Goal: Information Seeking & Learning: Learn about a topic

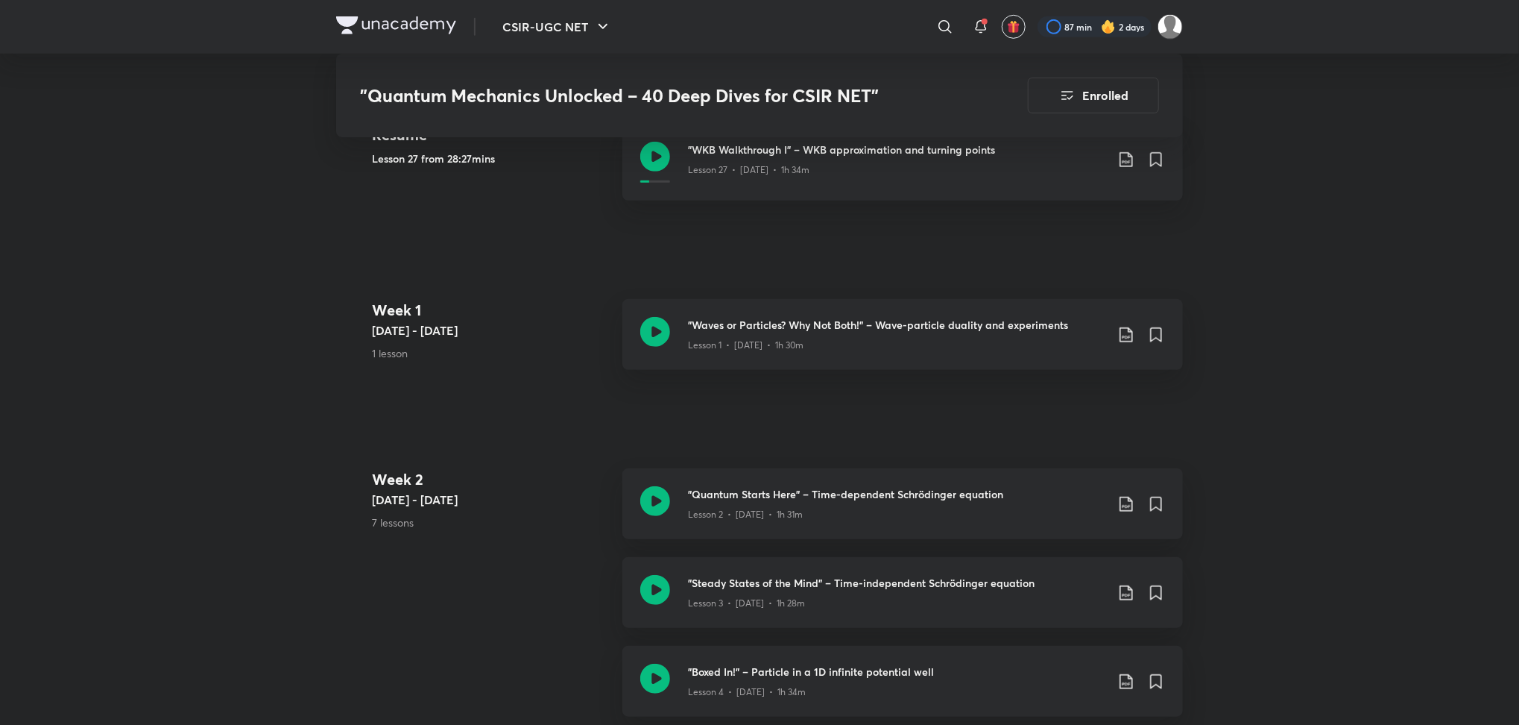
scroll to position [669, 0]
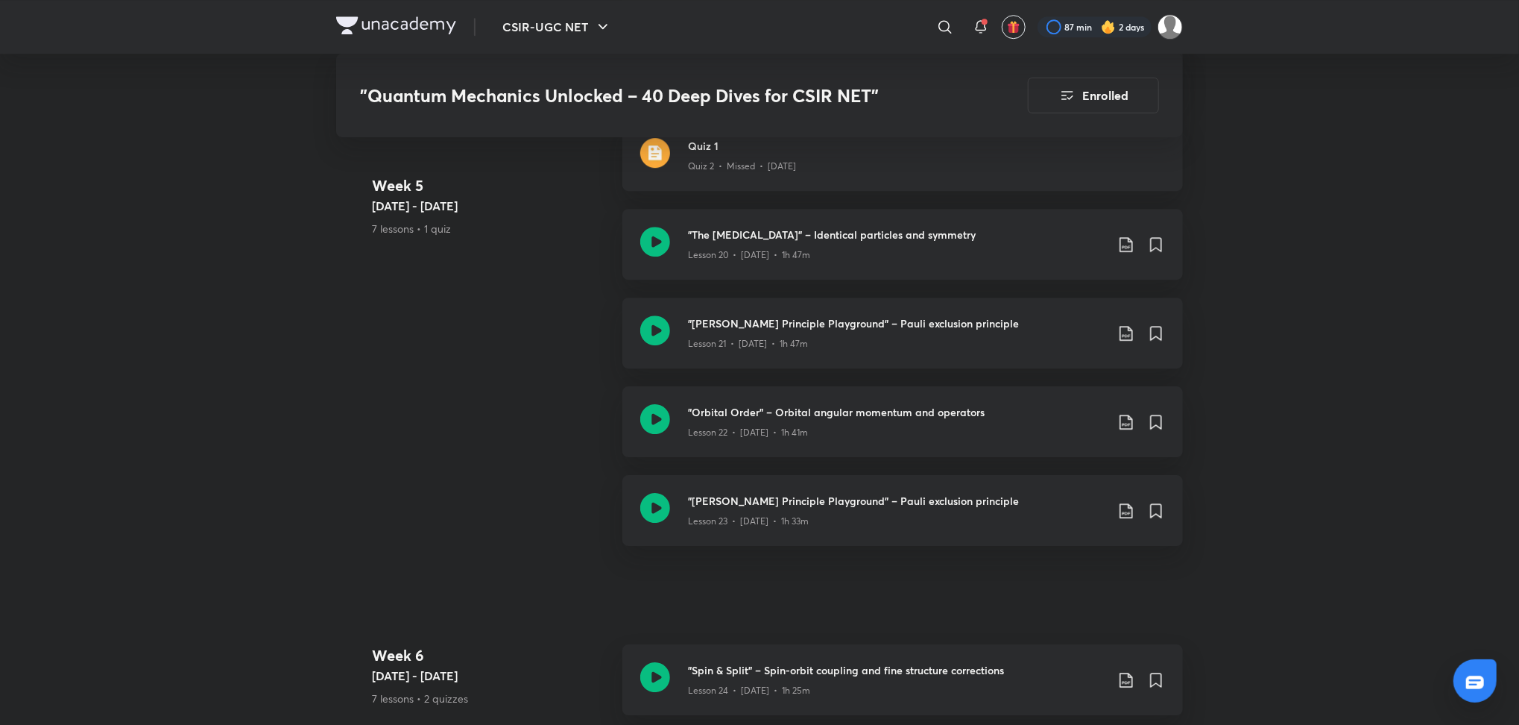
scroll to position [2939, 0]
click at [652, 423] on icon at bounding box center [655, 420] width 30 height 30
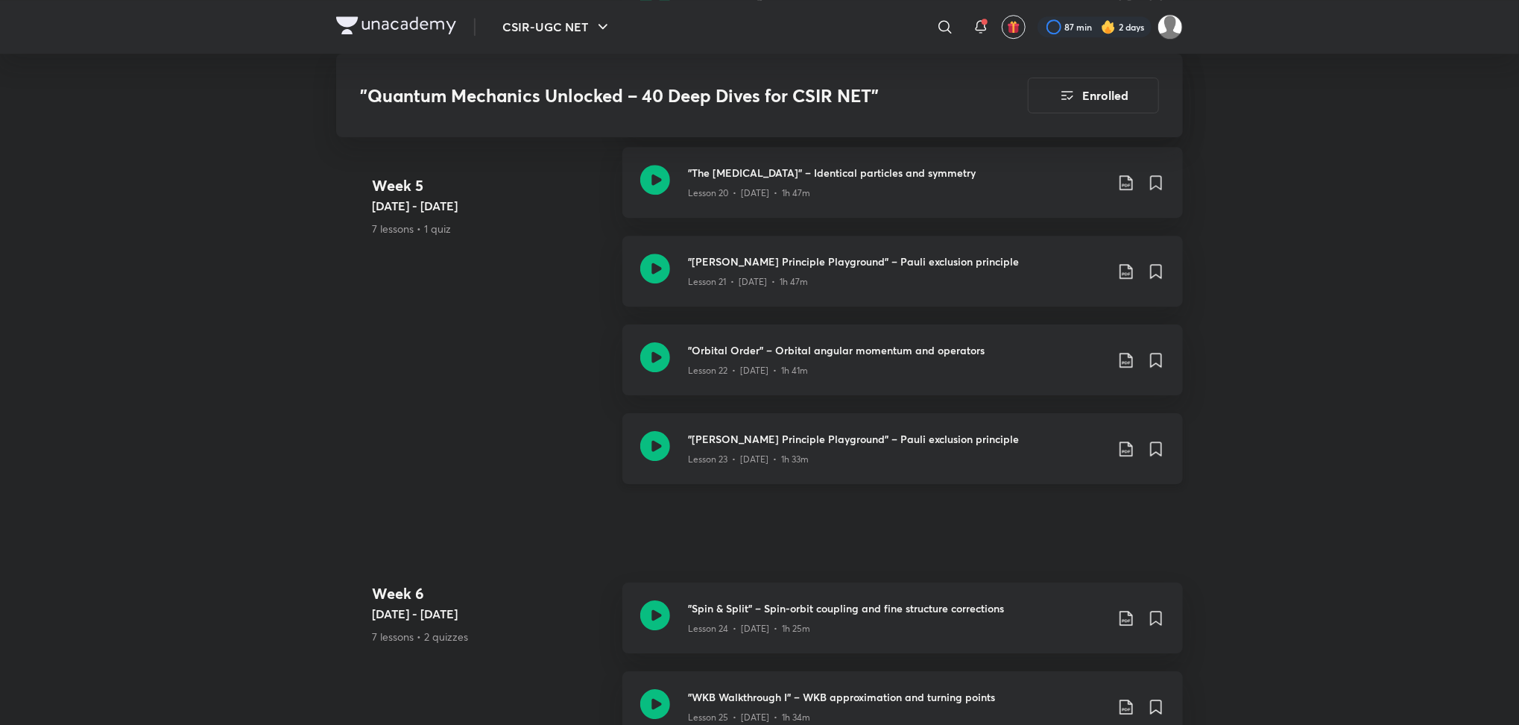
scroll to position [2992, 0]
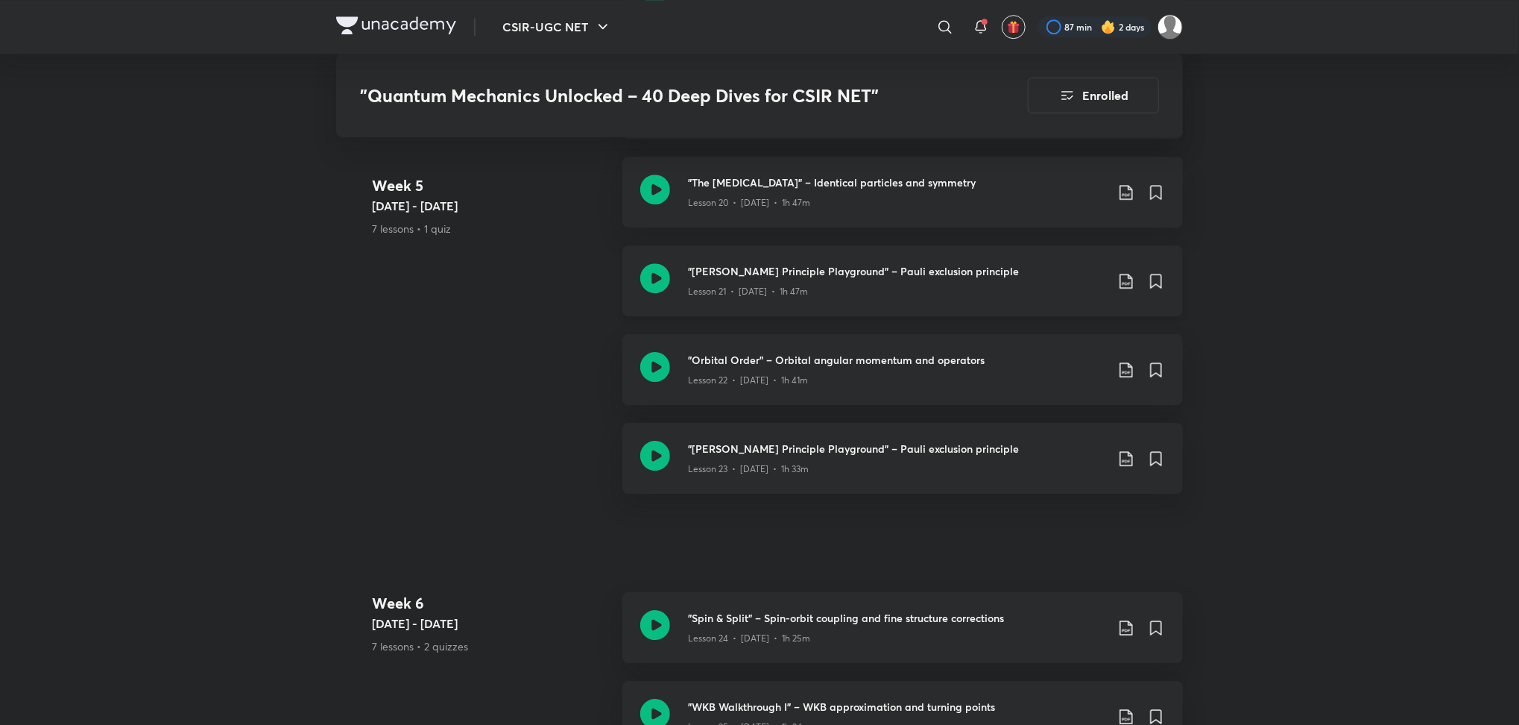
click at [654, 268] on icon at bounding box center [655, 278] width 30 height 30
click at [658, 379] on icon at bounding box center [655, 367] width 30 height 30
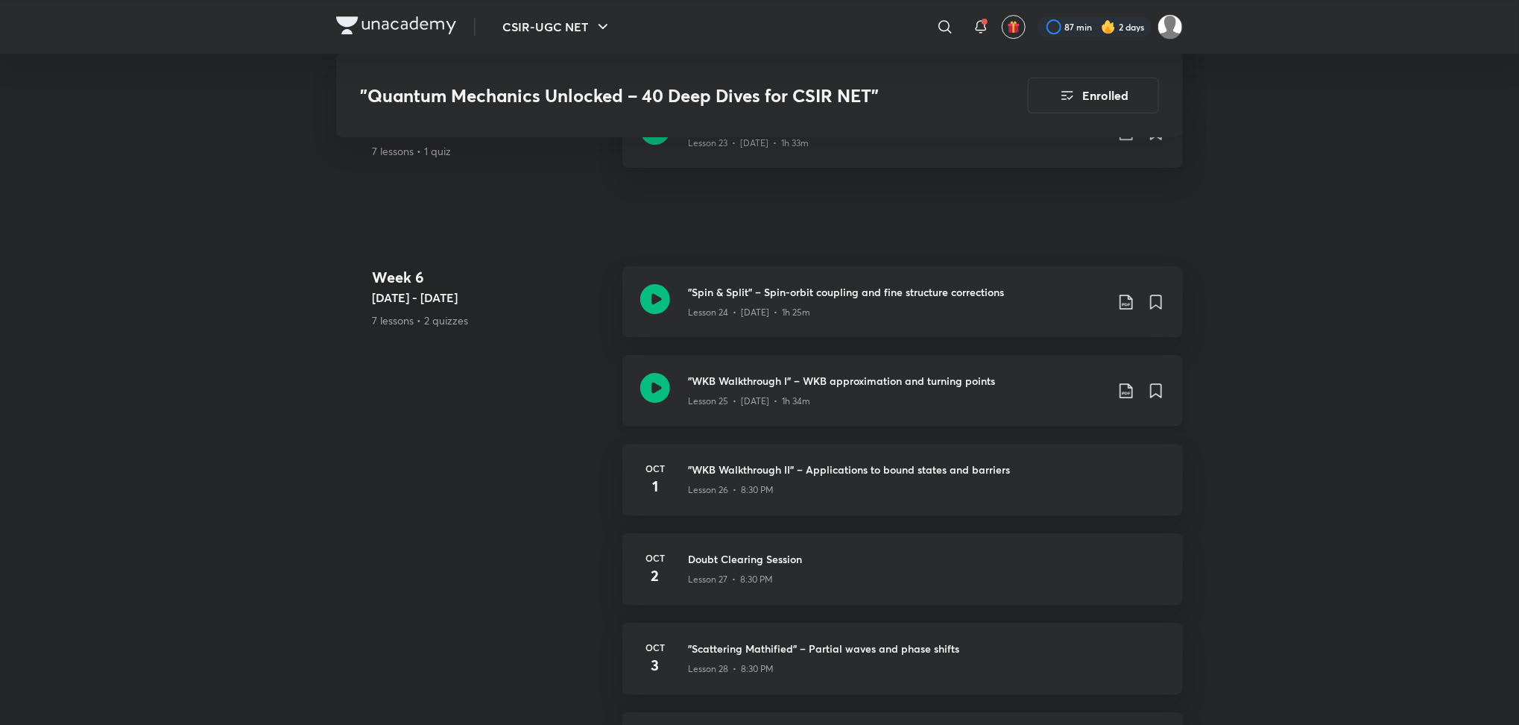
scroll to position [3317, 0]
click at [652, 388] on icon at bounding box center [655, 388] width 30 height 30
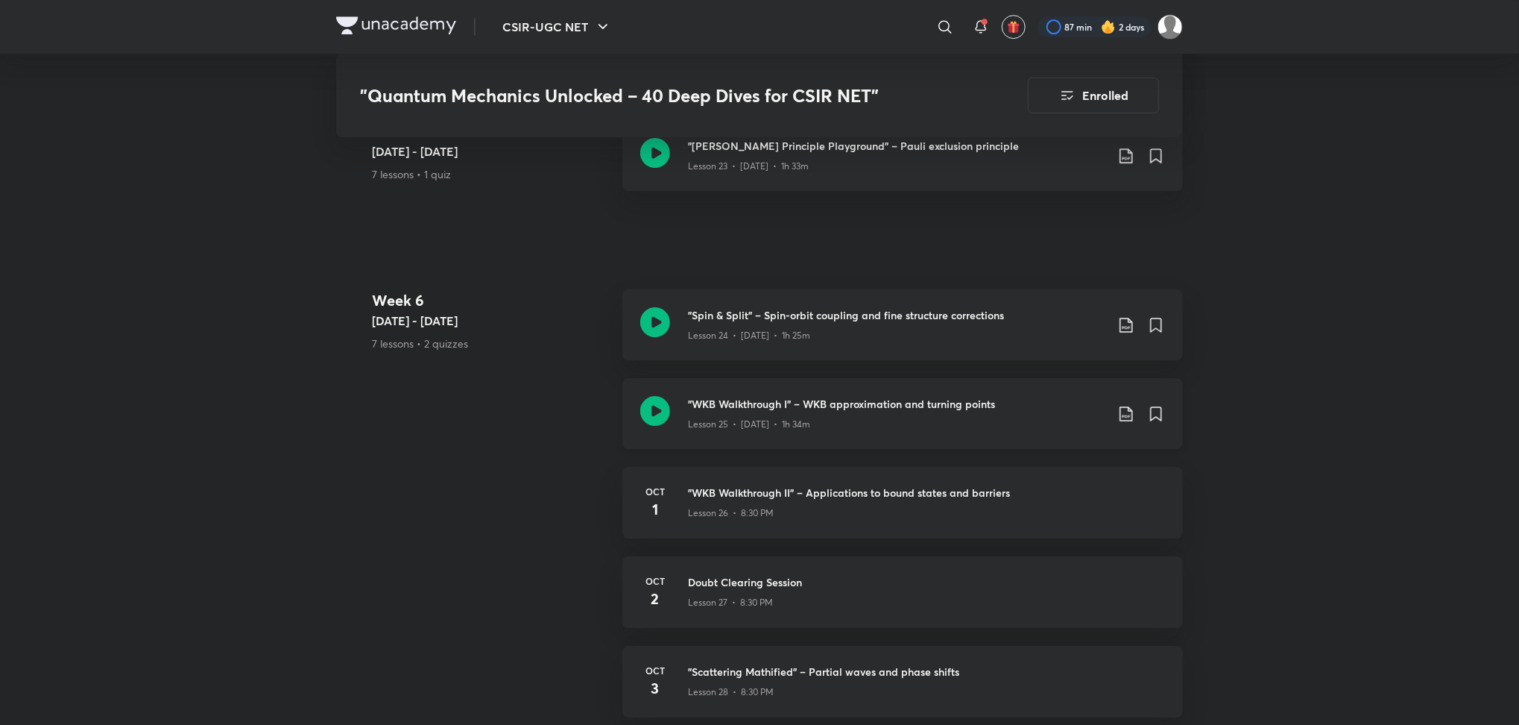
scroll to position [3296, 0]
click at [660, 417] on icon at bounding box center [655, 409] width 30 height 30
click at [717, 505] on p "Lesson 26 • 8:30 PM" at bounding box center [731, 511] width 86 height 13
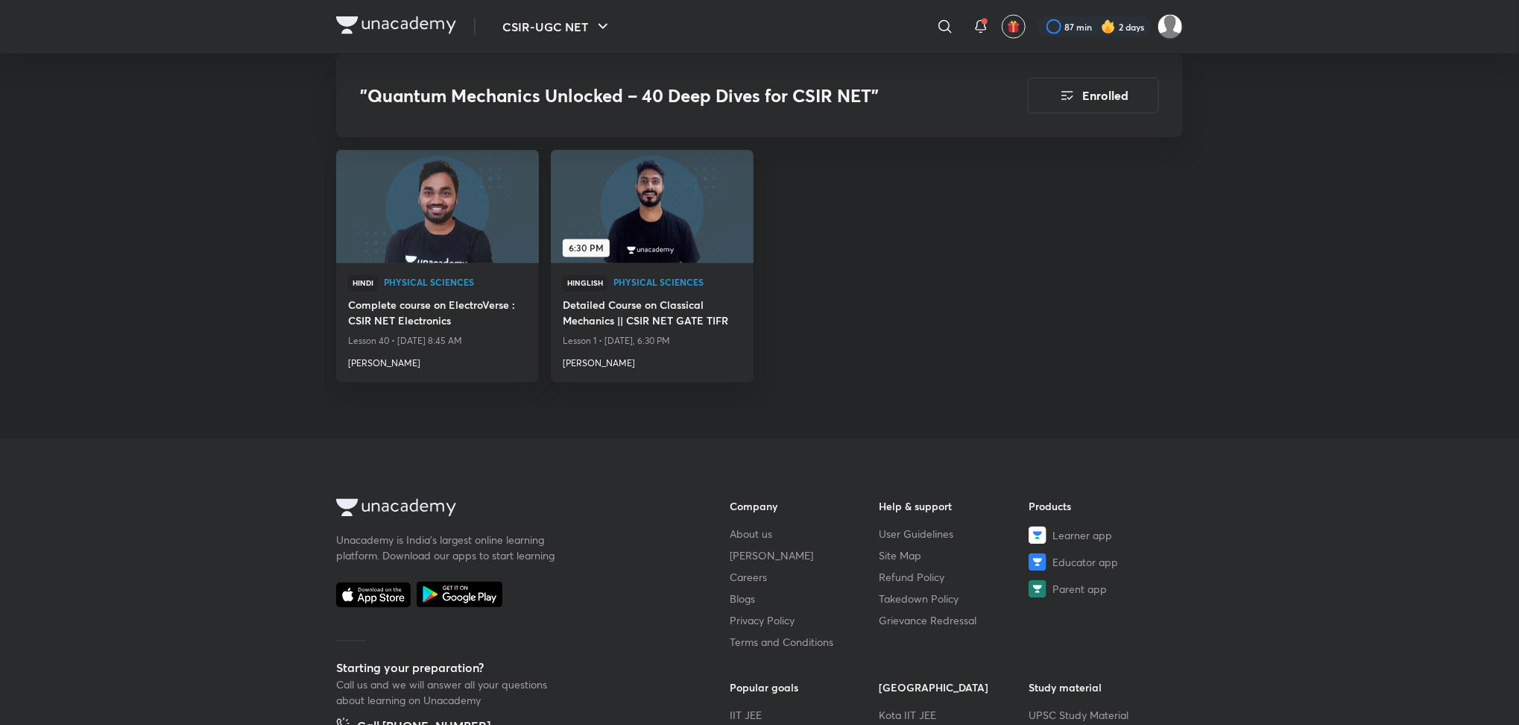
scroll to position [5711, 0]
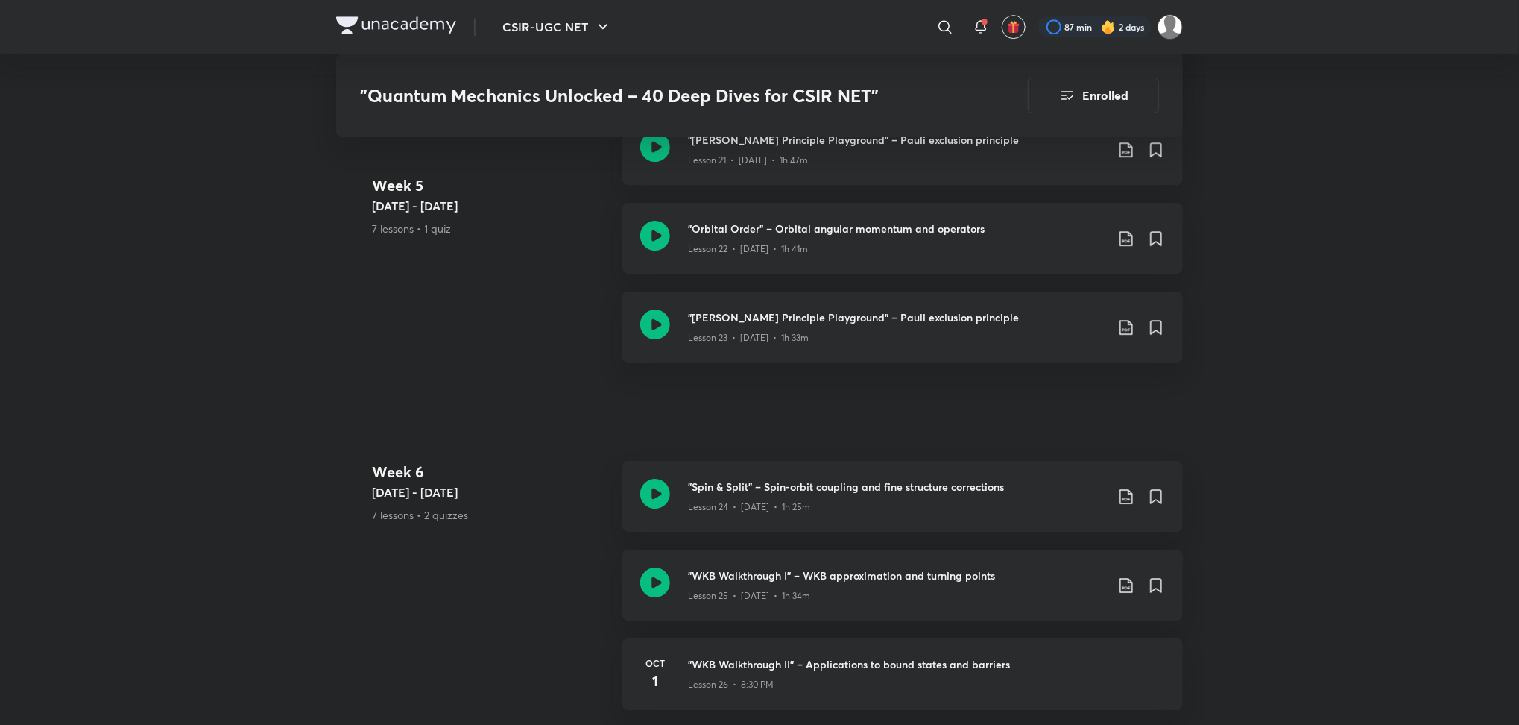
scroll to position [3121, 0]
click at [660, 329] on icon at bounding box center [655, 326] width 30 height 30
click at [663, 233] on icon at bounding box center [655, 237] width 30 height 30
click at [652, 496] on icon at bounding box center [655, 495] width 30 height 30
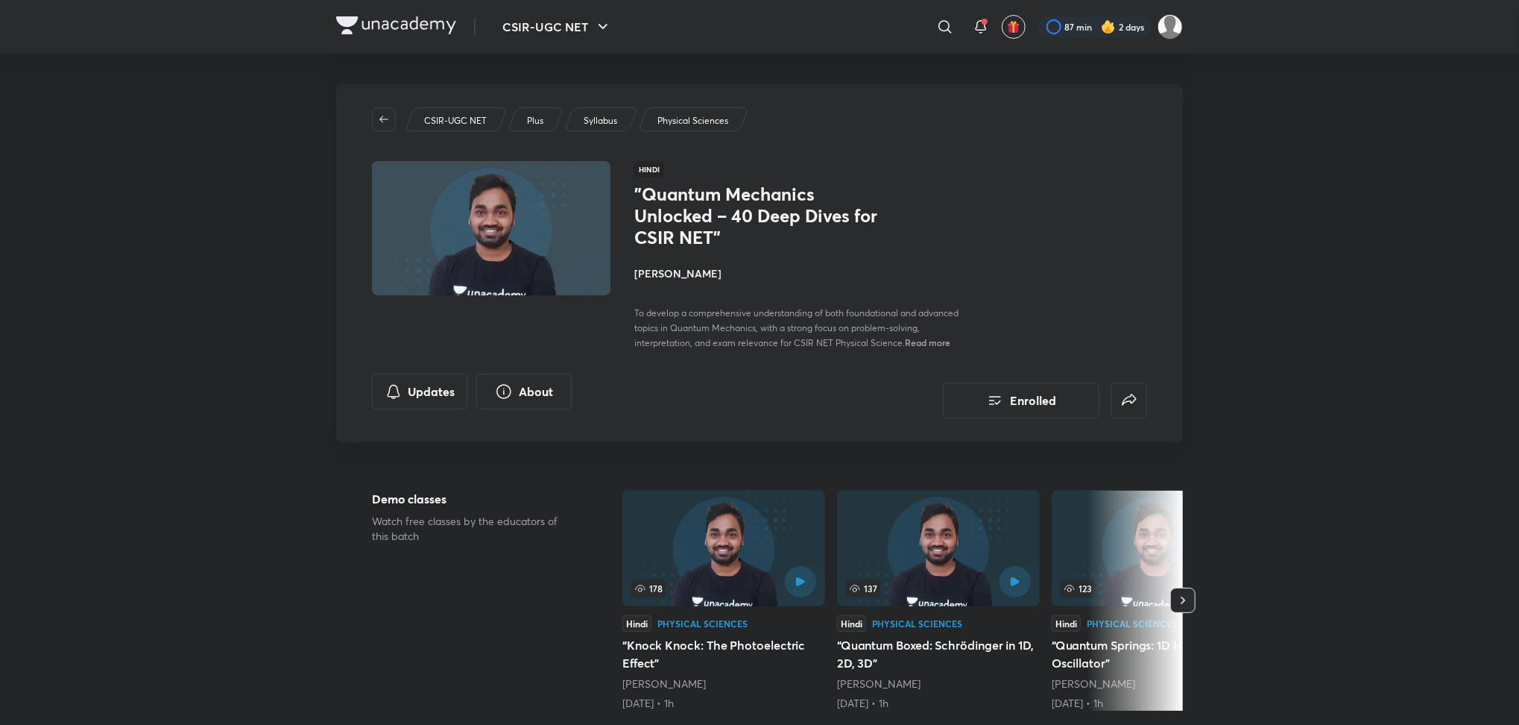
click at [678, 268] on h4 "[PERSON_NAME]" at bounding box center [801, 273] width 334 height 16
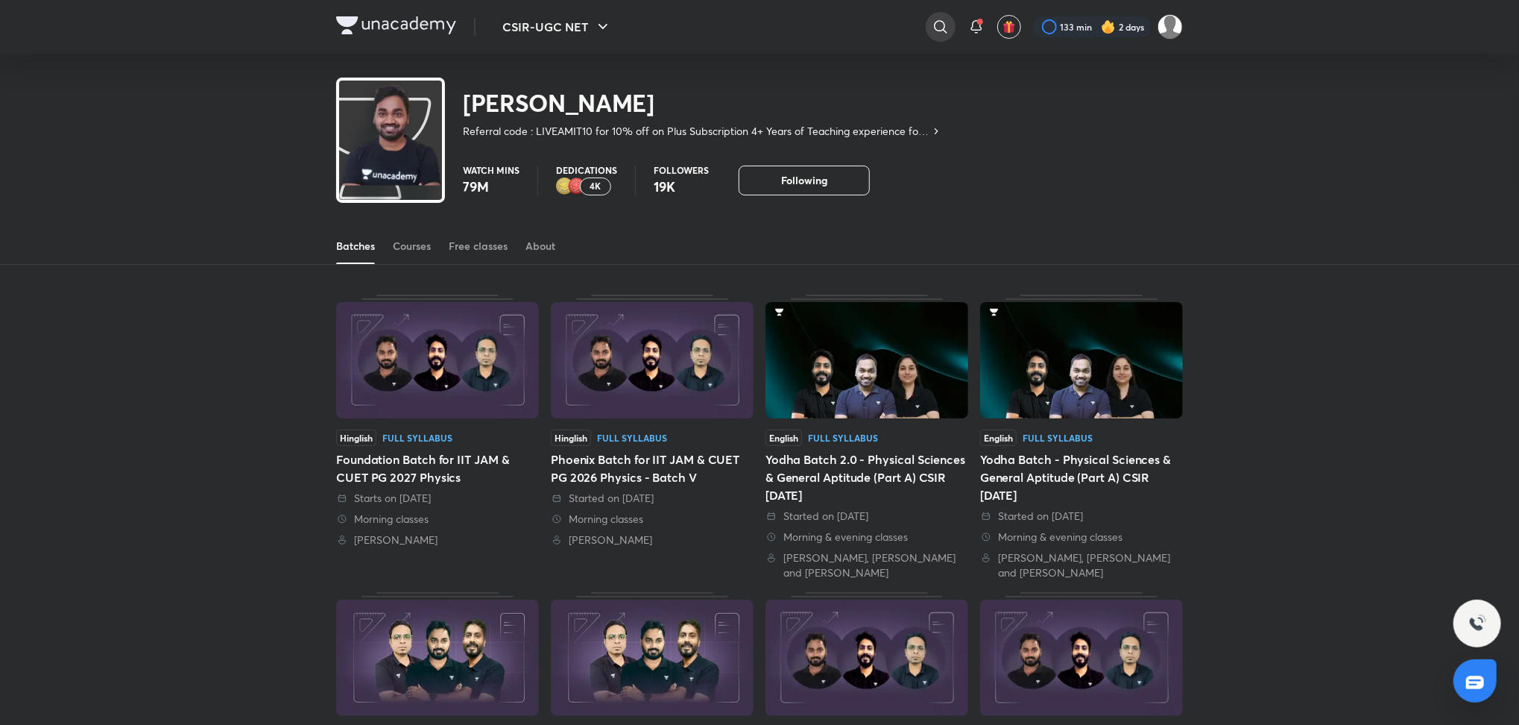
click at [939, 33] on icon at bounding box center [941, 27] width 18 height 18
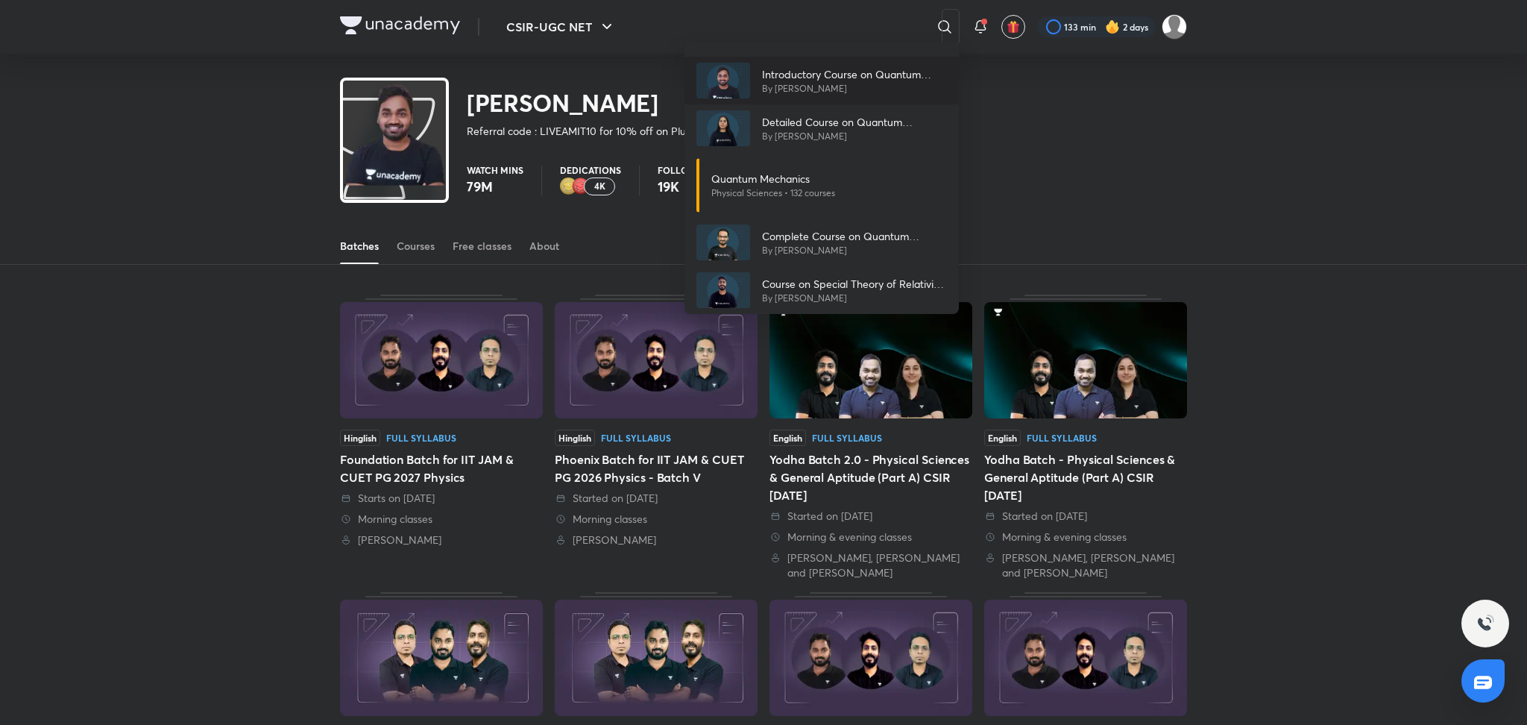
click at [880, 73] on p "Introductory Course on Quantum Mechanics - CSIR-UGC NET" at bounding box center [854, 74] width 185 height 16
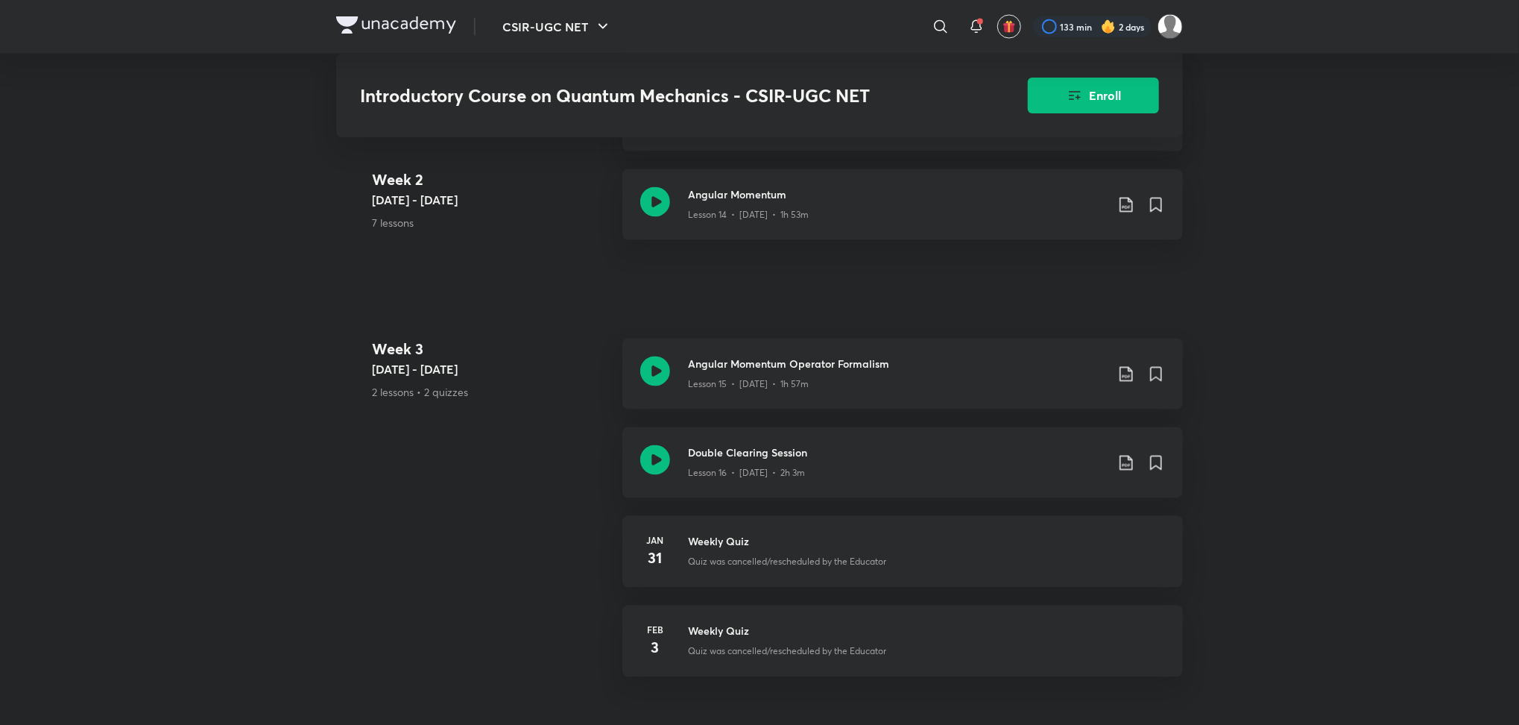
scroll to position [2063, 0]
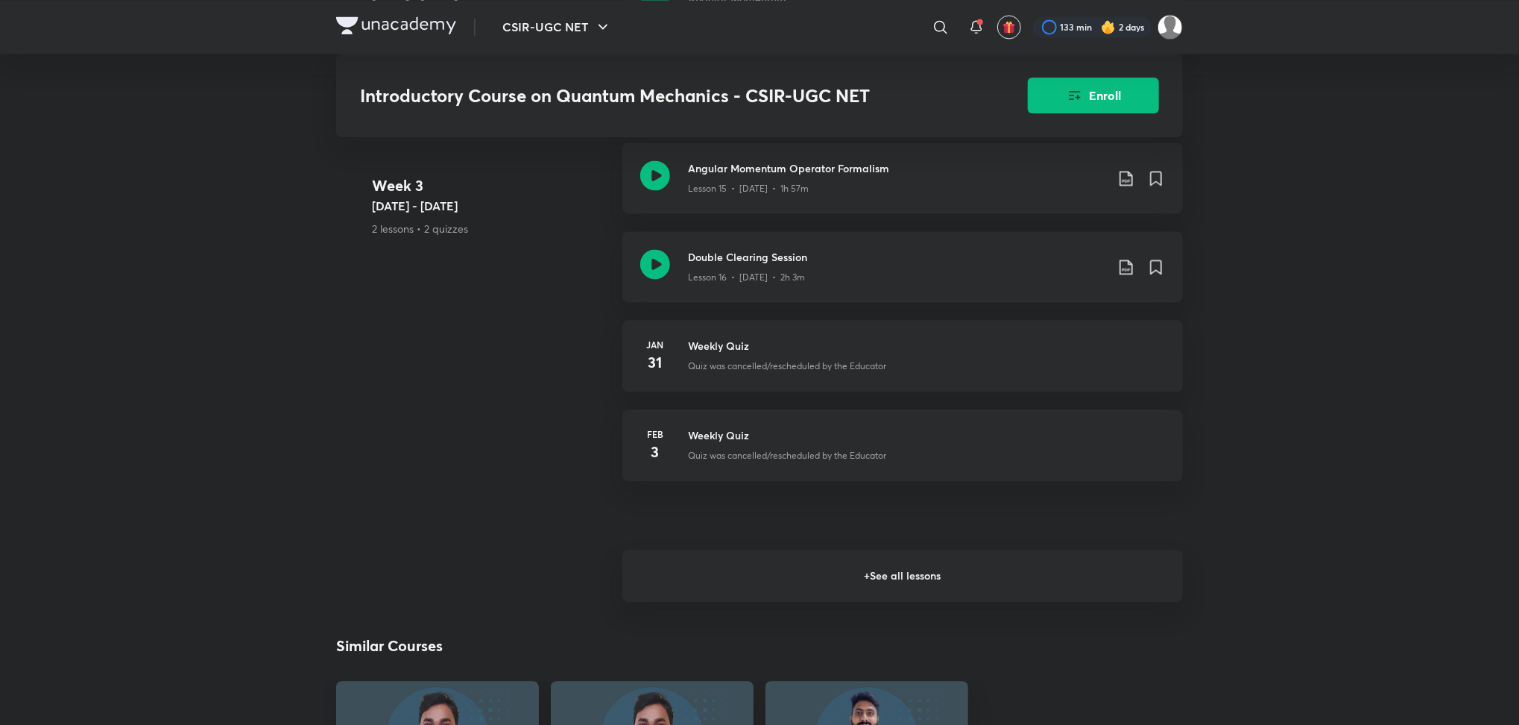
click at [922, 577] on h6 "+ See all lessons" at bounding box center [902, 575] width 561 height 52
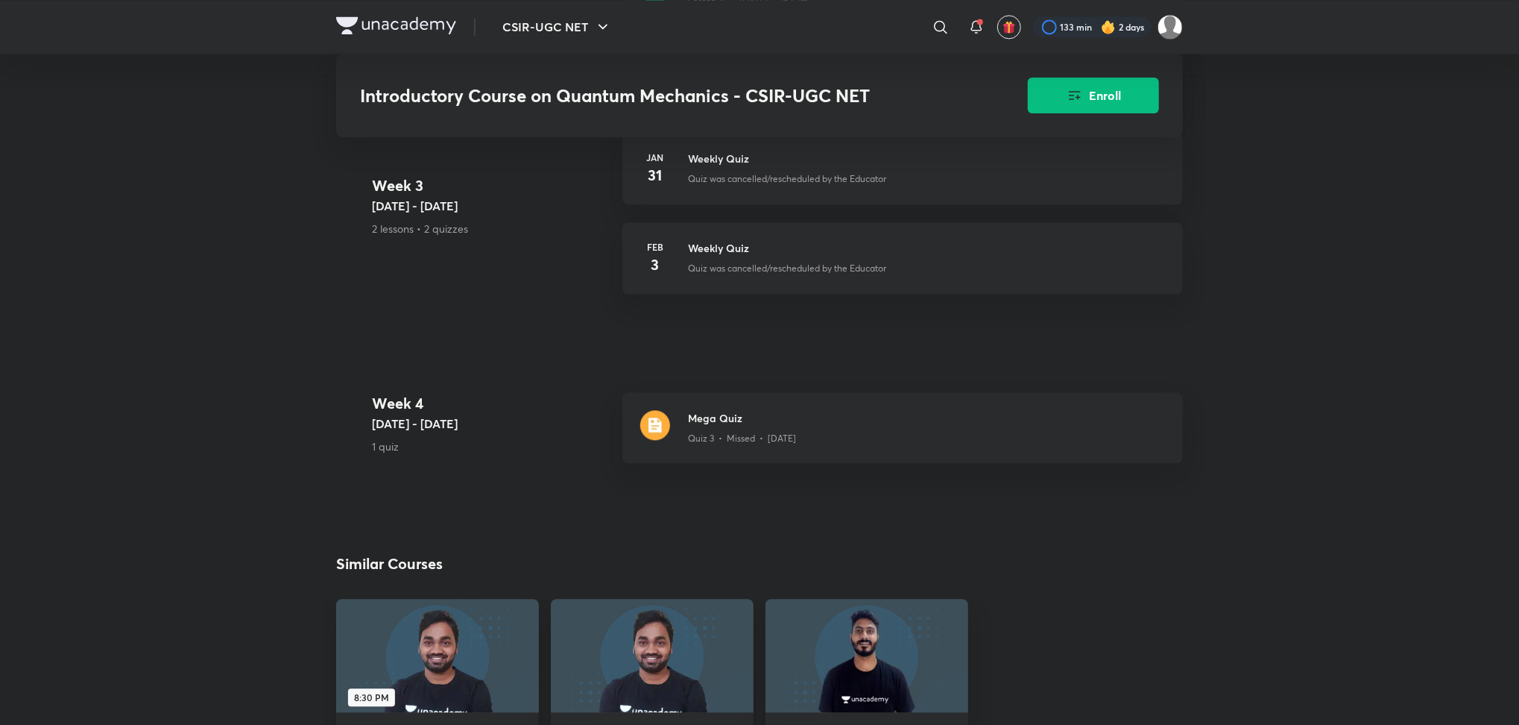
scroll to position [2269, 0]
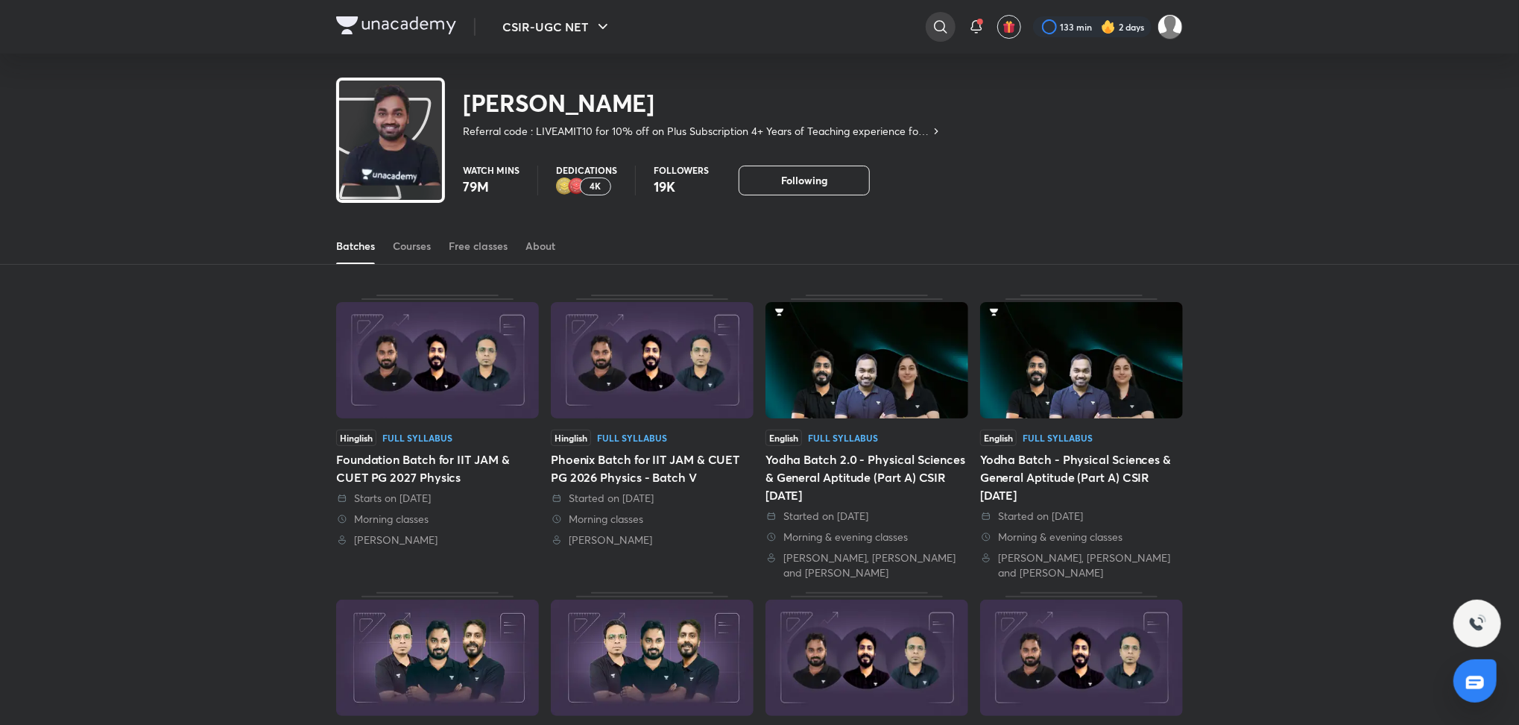
click at [945, 34] on icon at bounding box center [941, 27] width 18 height 18
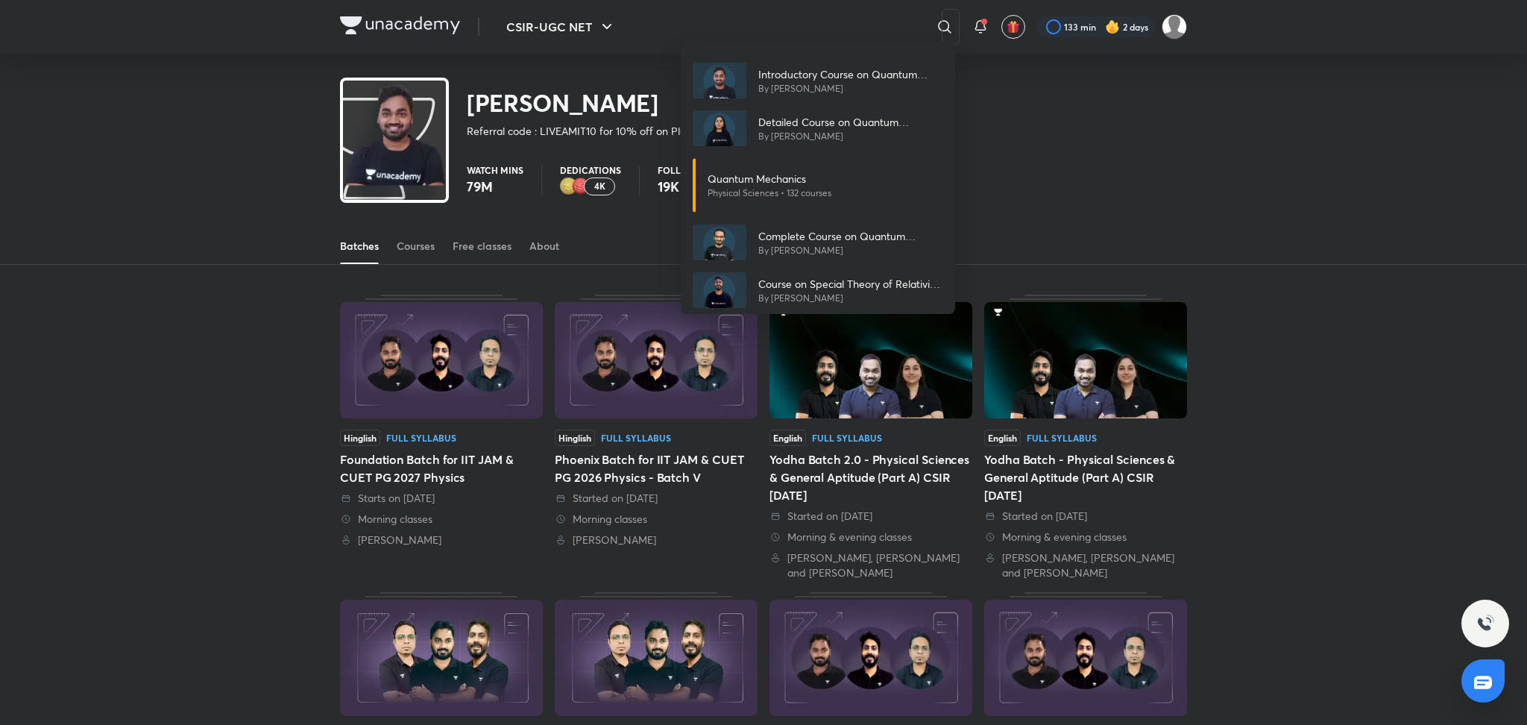
click at [819, 28] on div "Introductory Course on Quantum Mechanics - CSIR-UGC NET By Amit Ranjan Detailed…" at bounding box center [763, 362] width 1527 height 725
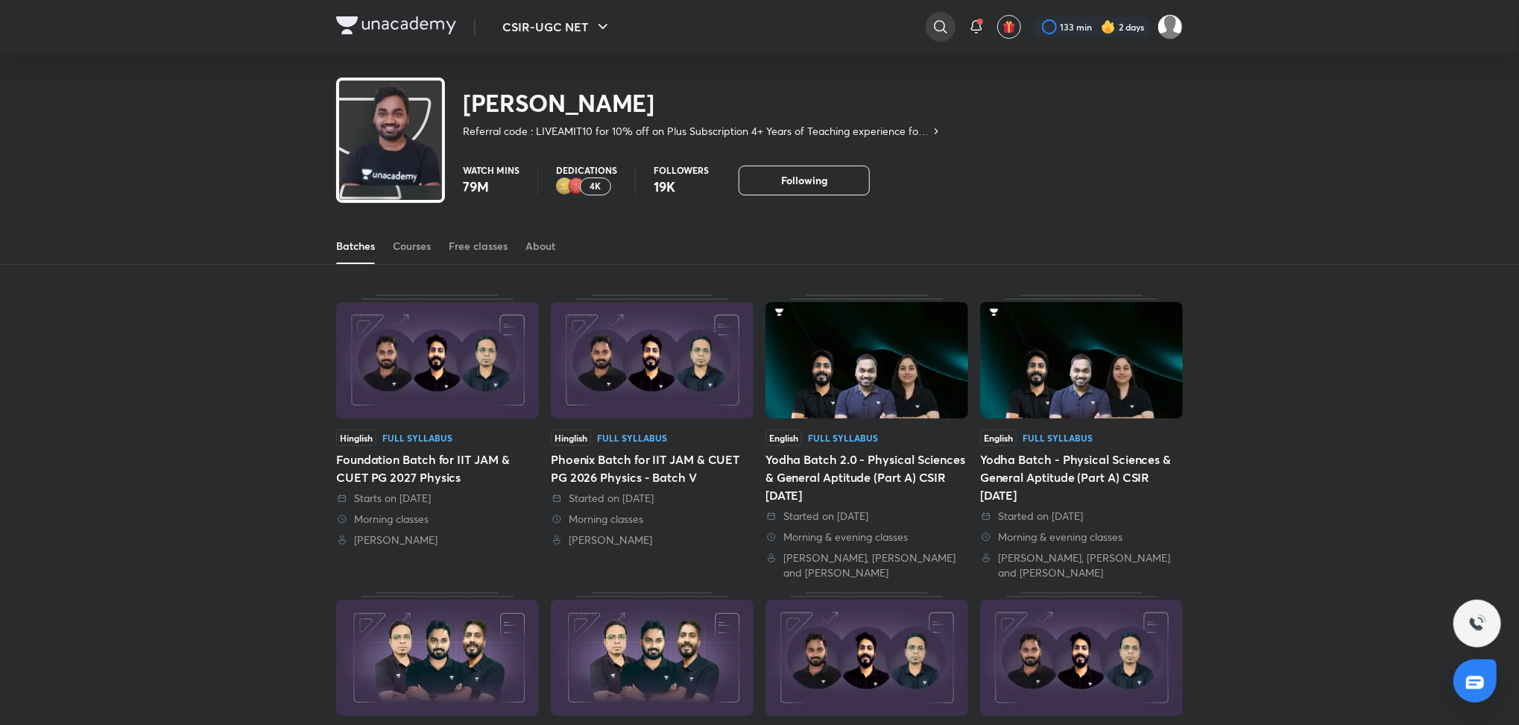
click at [928, 30] on div at bounding box center [941, 27] width 30 height 30
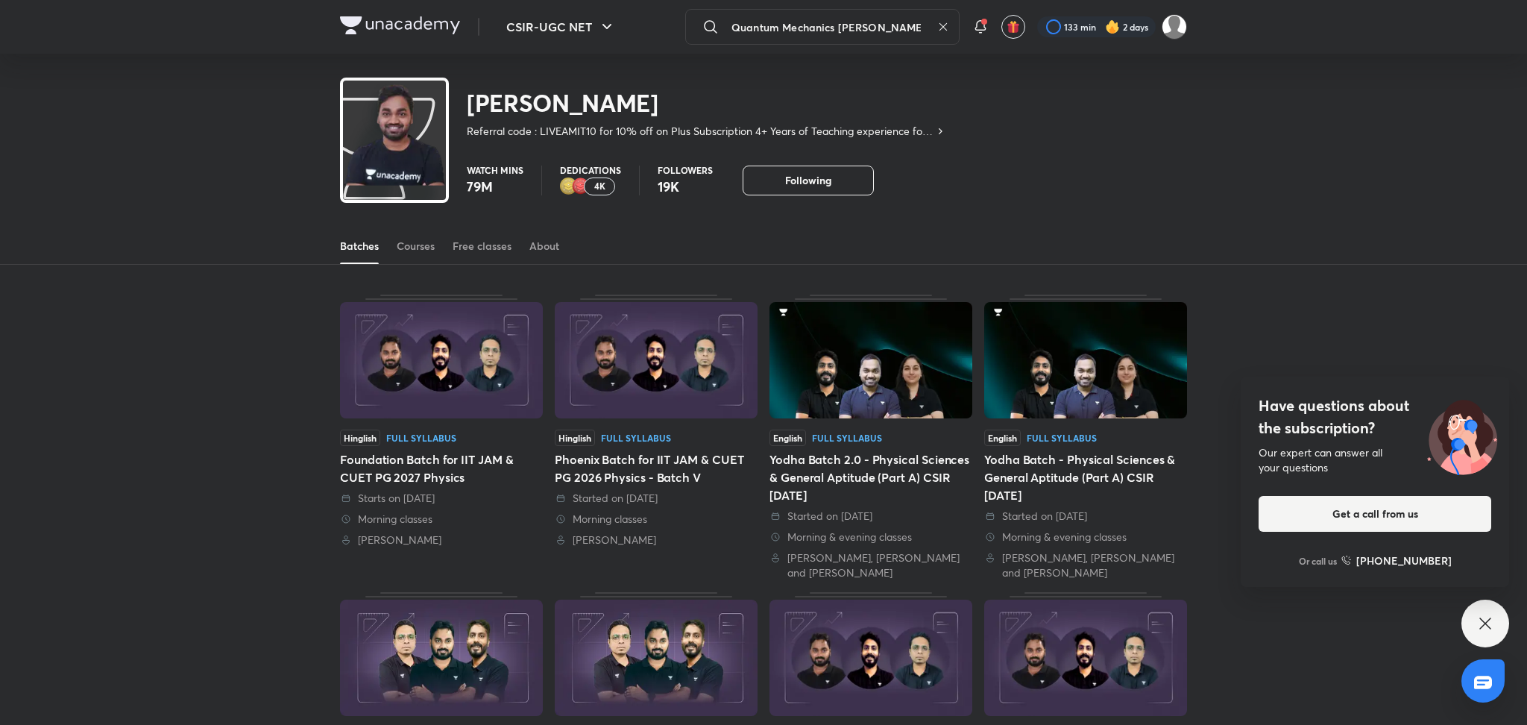
type input "Quantum Mechanics amit ranjan"
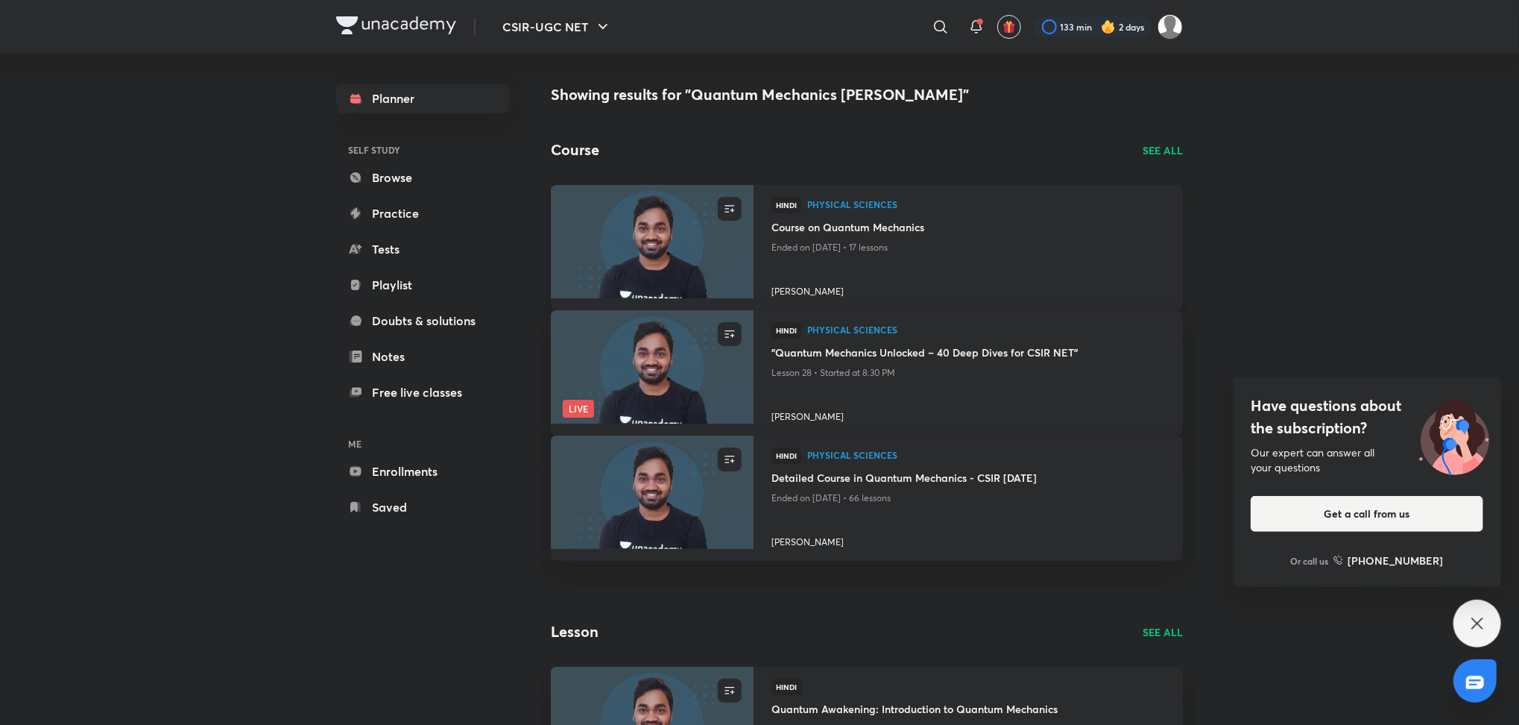
click at [849, 222] on h4 "Course on Quantum Mechanics" at bounding box center [969, 228] width 394 height 19
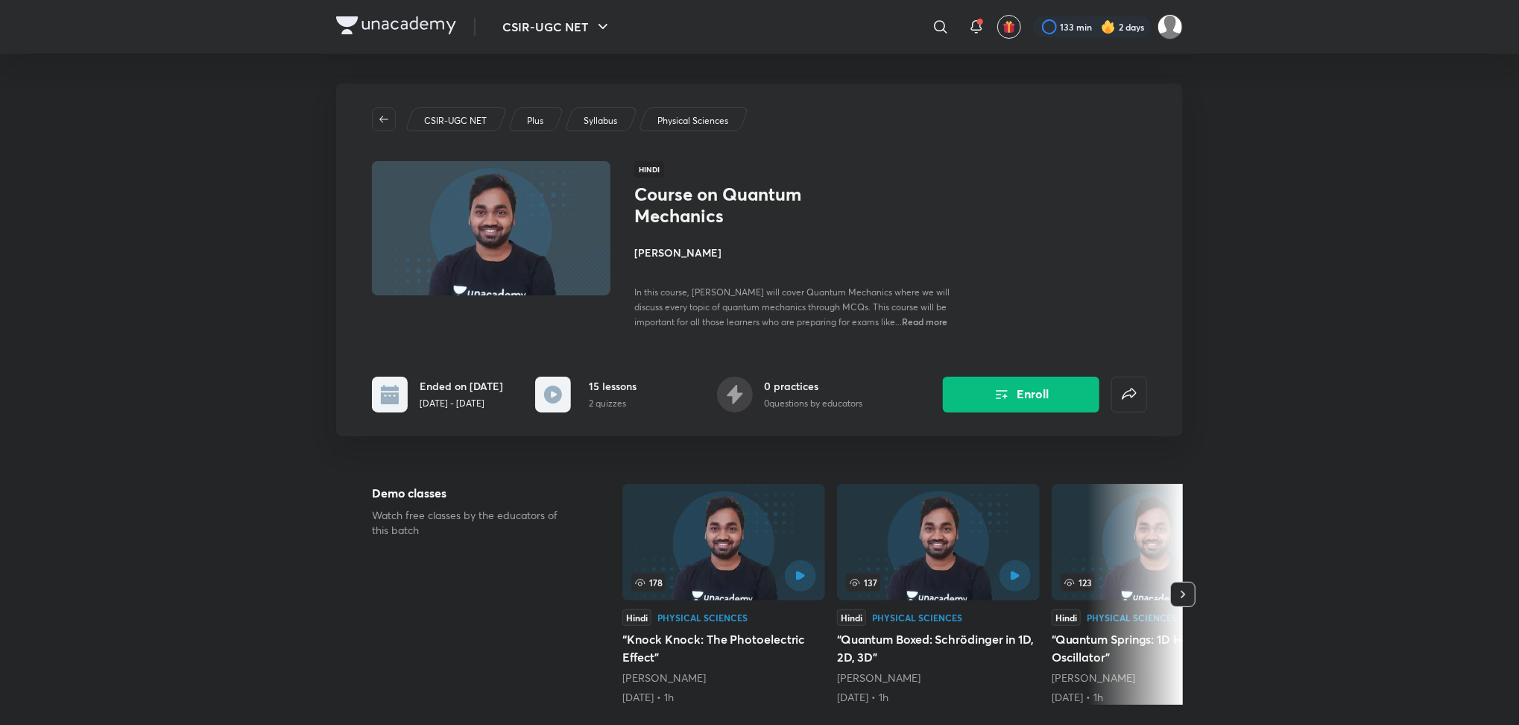
click at [902, 316] on span "Read more" at bounding box center [924, 321] width 45 height 12
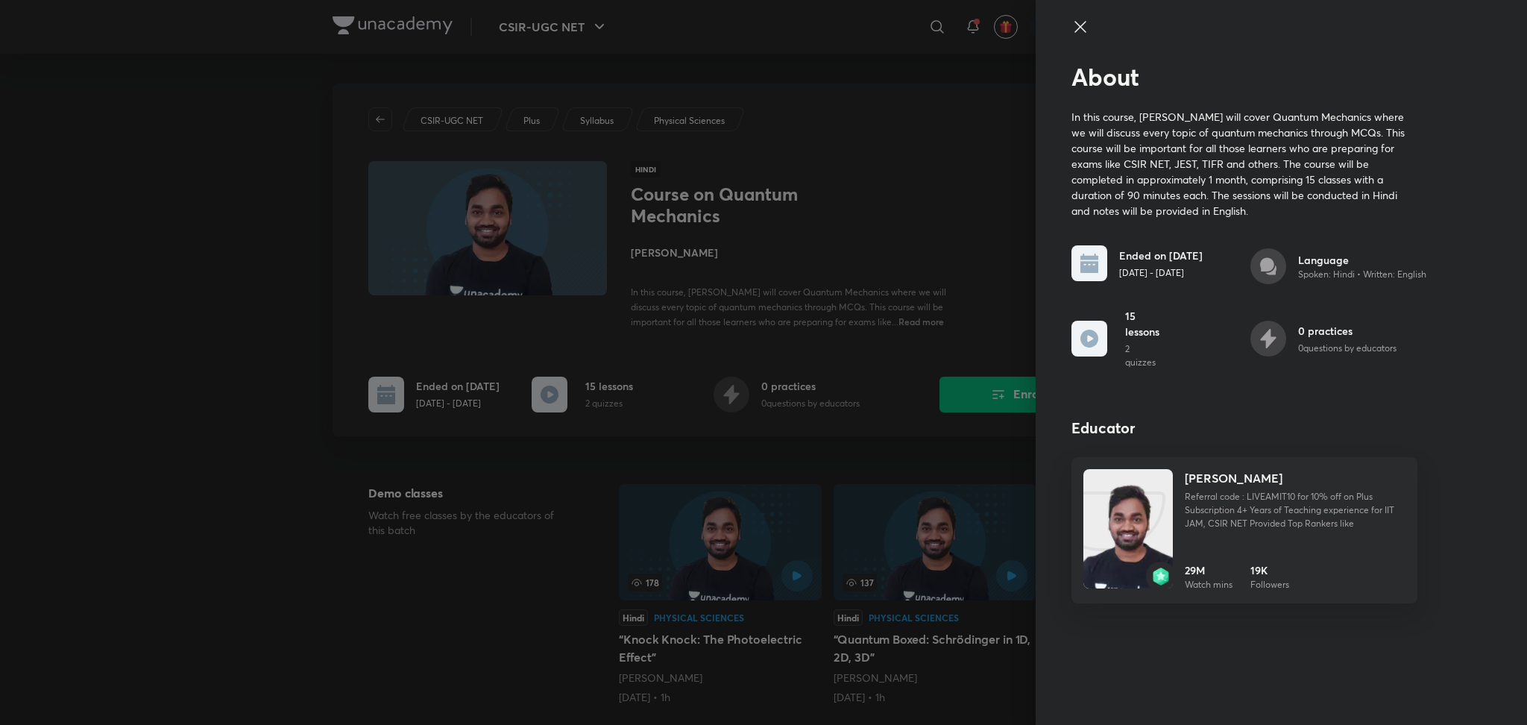
click at [1076, 33] on icon at bounding box center [1080, 27] width 18 height 18
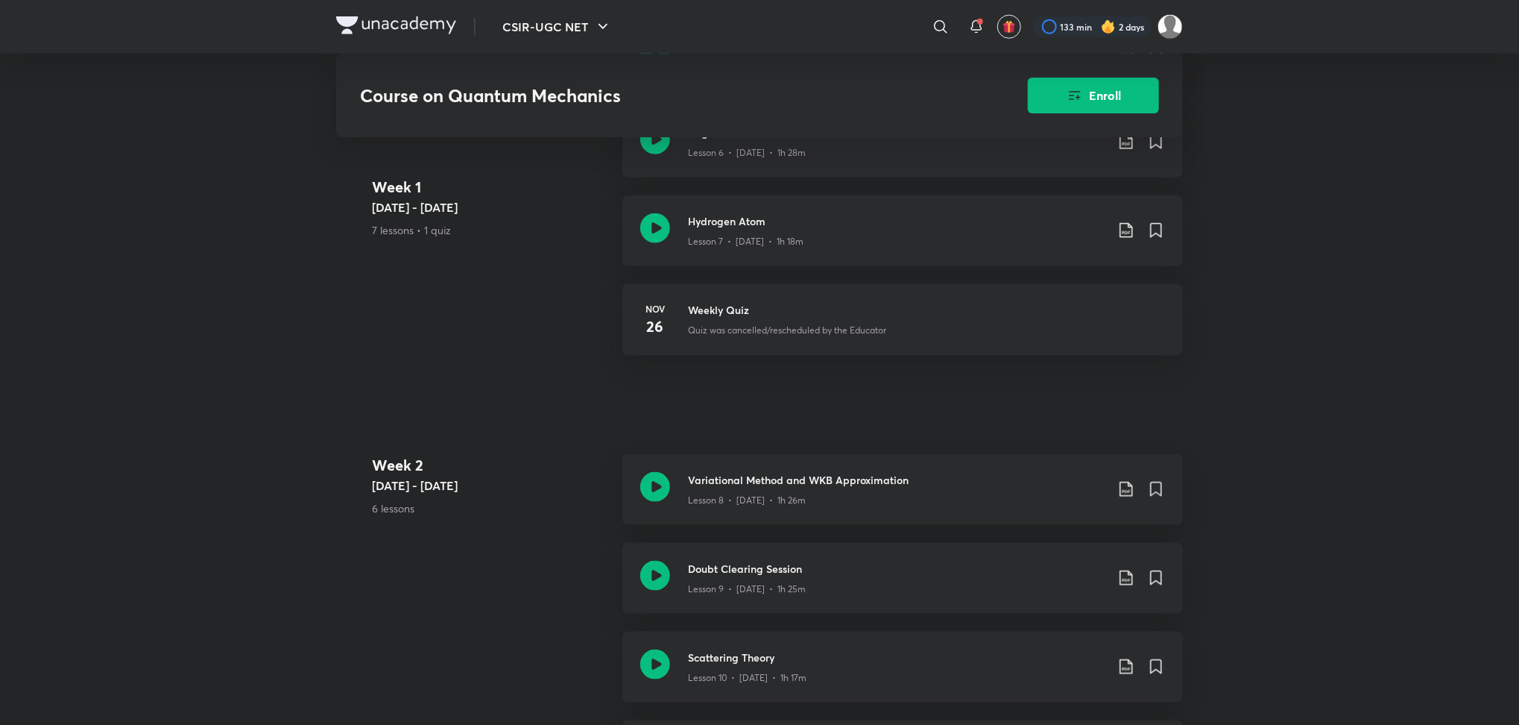
scroll to position [1113, 0]
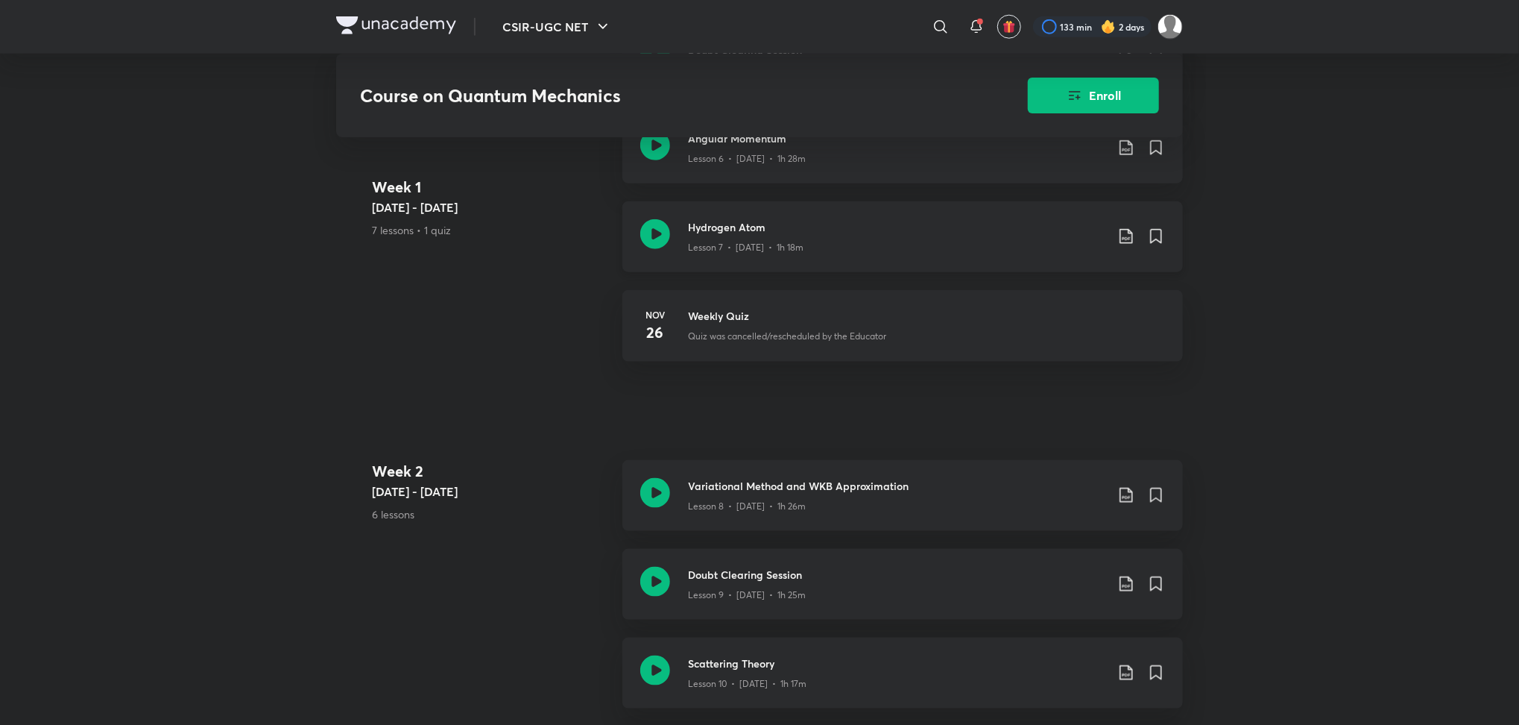
click at [656, 241] on icon at bounding box center [655, 234] width 30 height 30
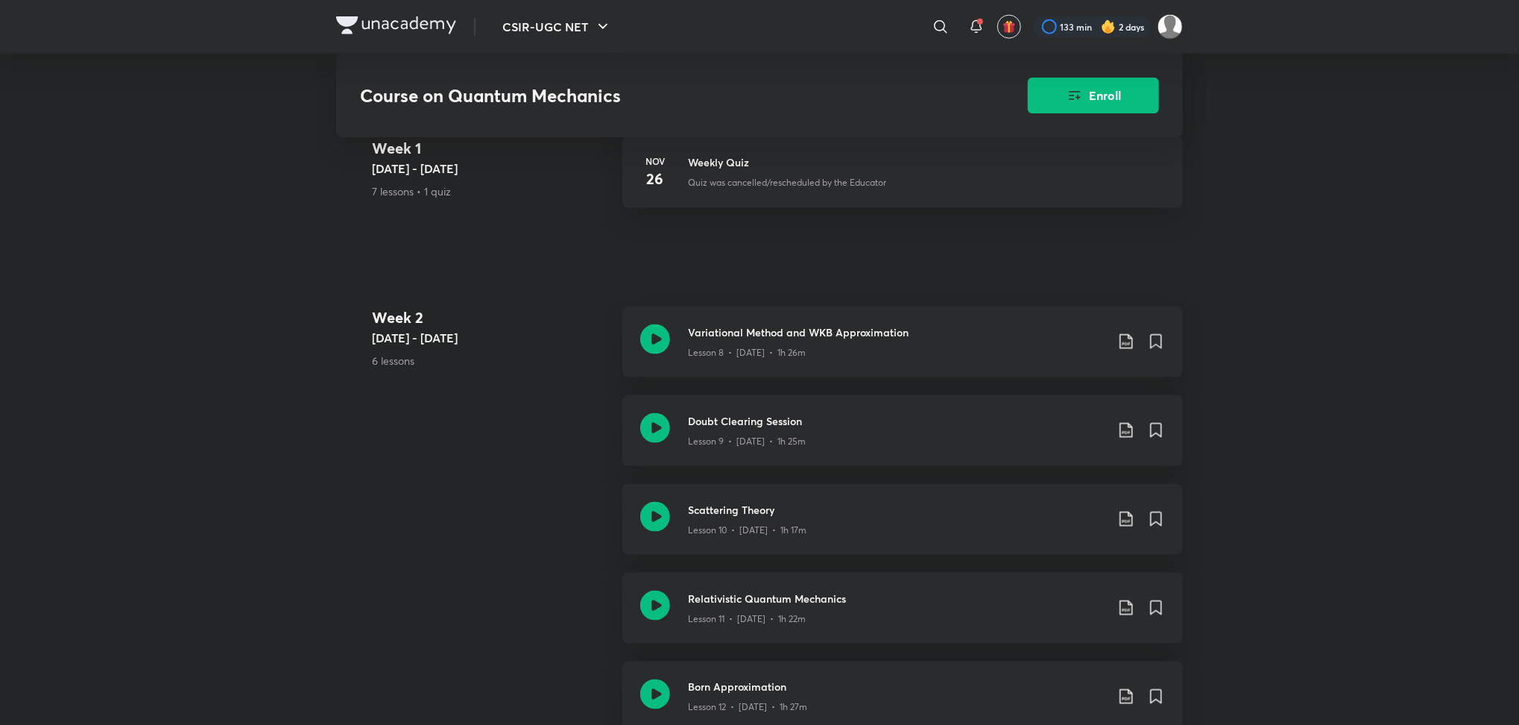
scroll to position [1267, 0]
click at [653, 347] on icon at bounding box center [655, 339] width 30 height 30
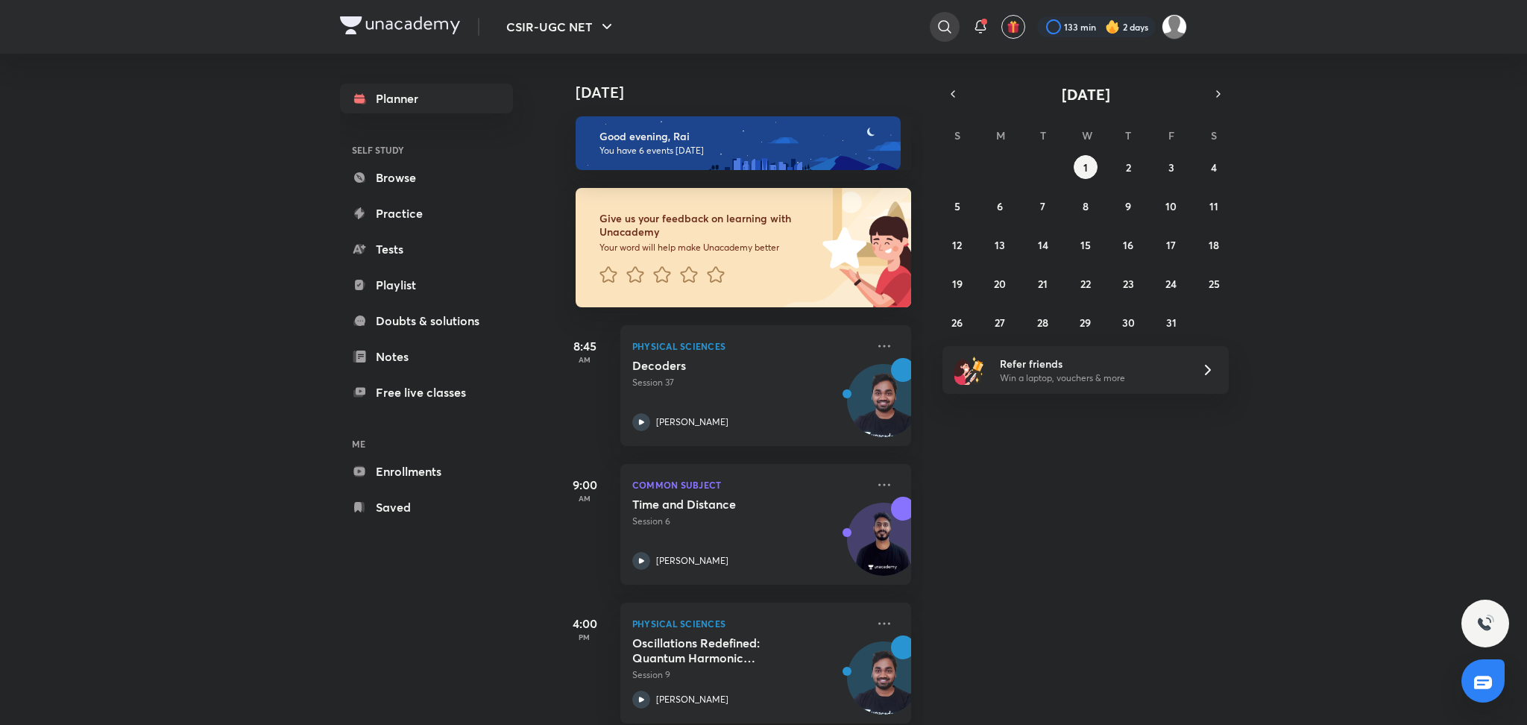
click at [942, 24] on icon at bounding box center [945, 27] width 18 height 18
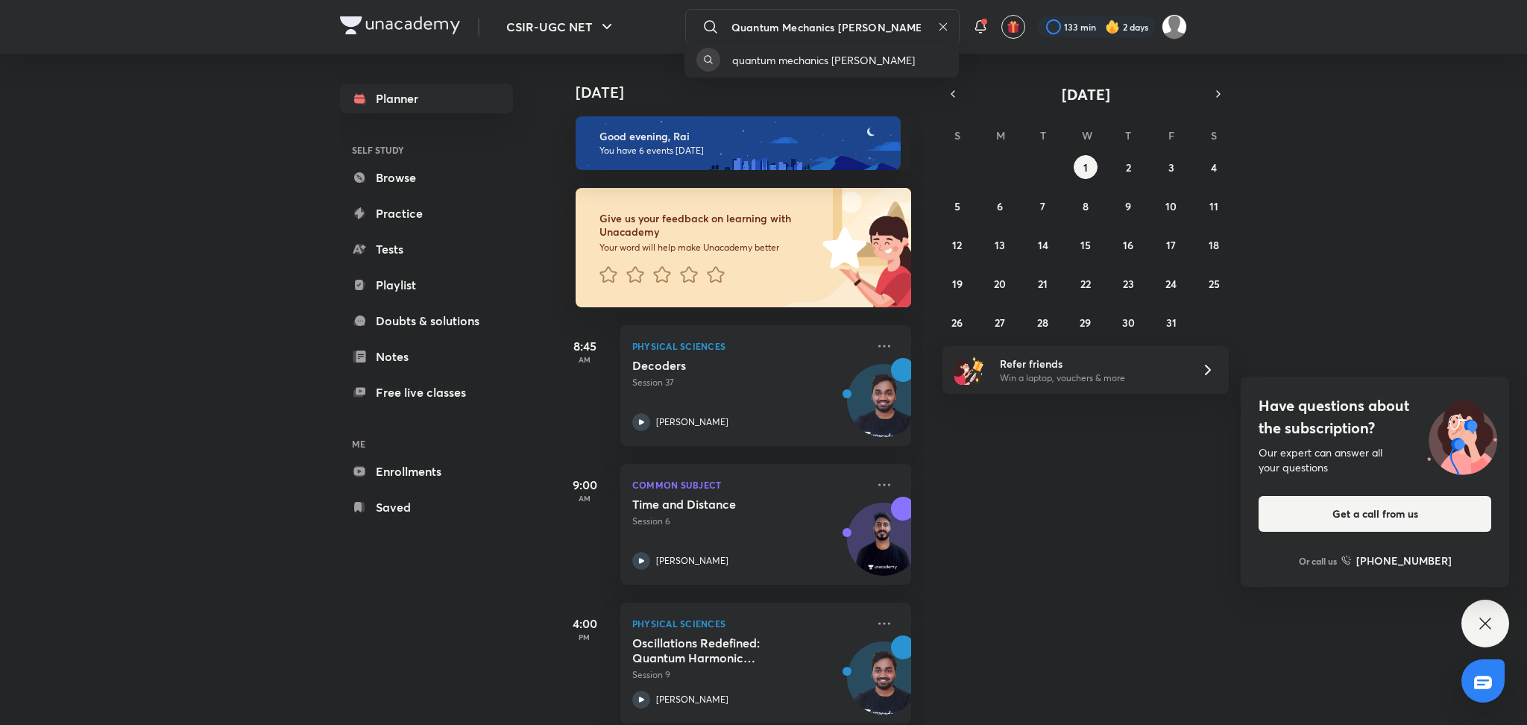
type input "Quantum Mechanics amit rajan"
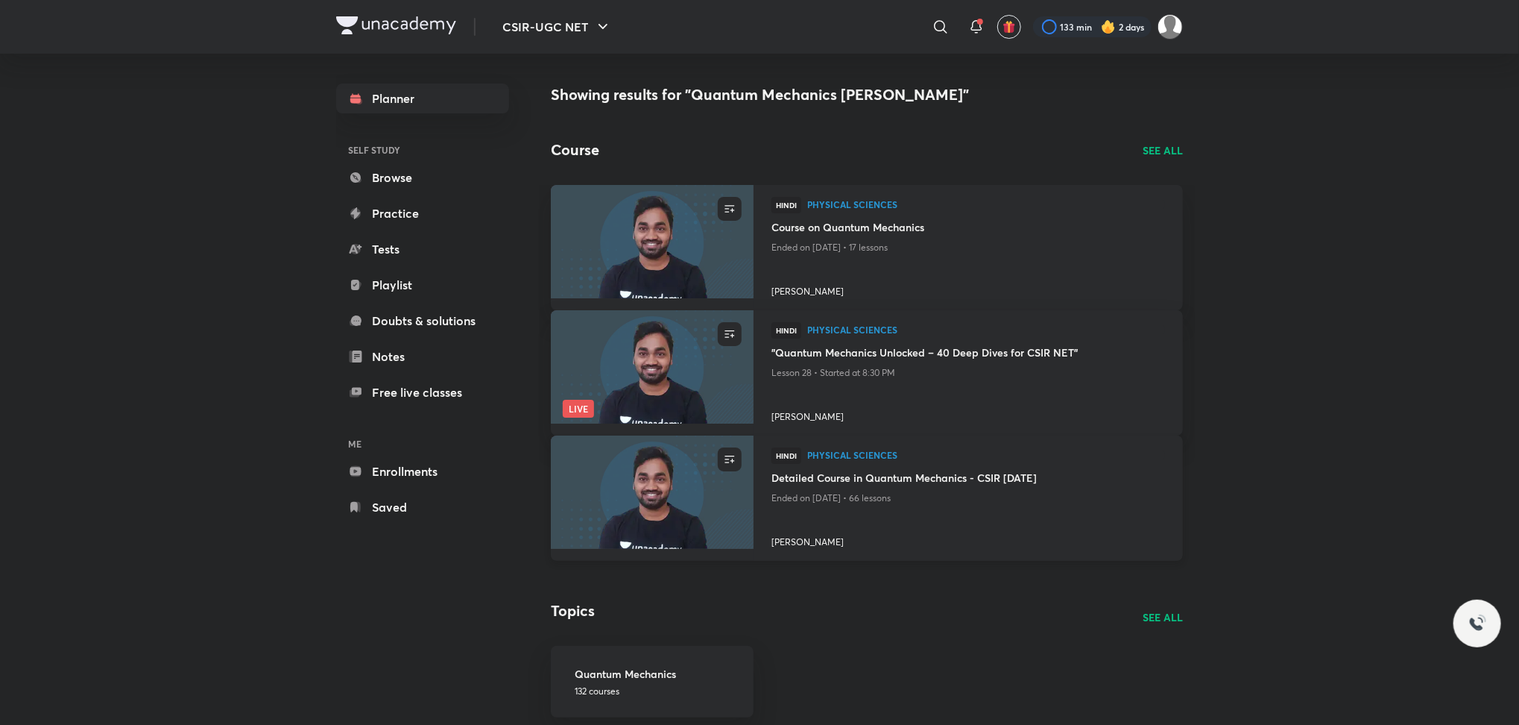
click at [864, 482] on h4 "Detailed Course in Quantum Mechanics - CSIR Jun'25" at bounding box center [969, 479] width 394 height 19
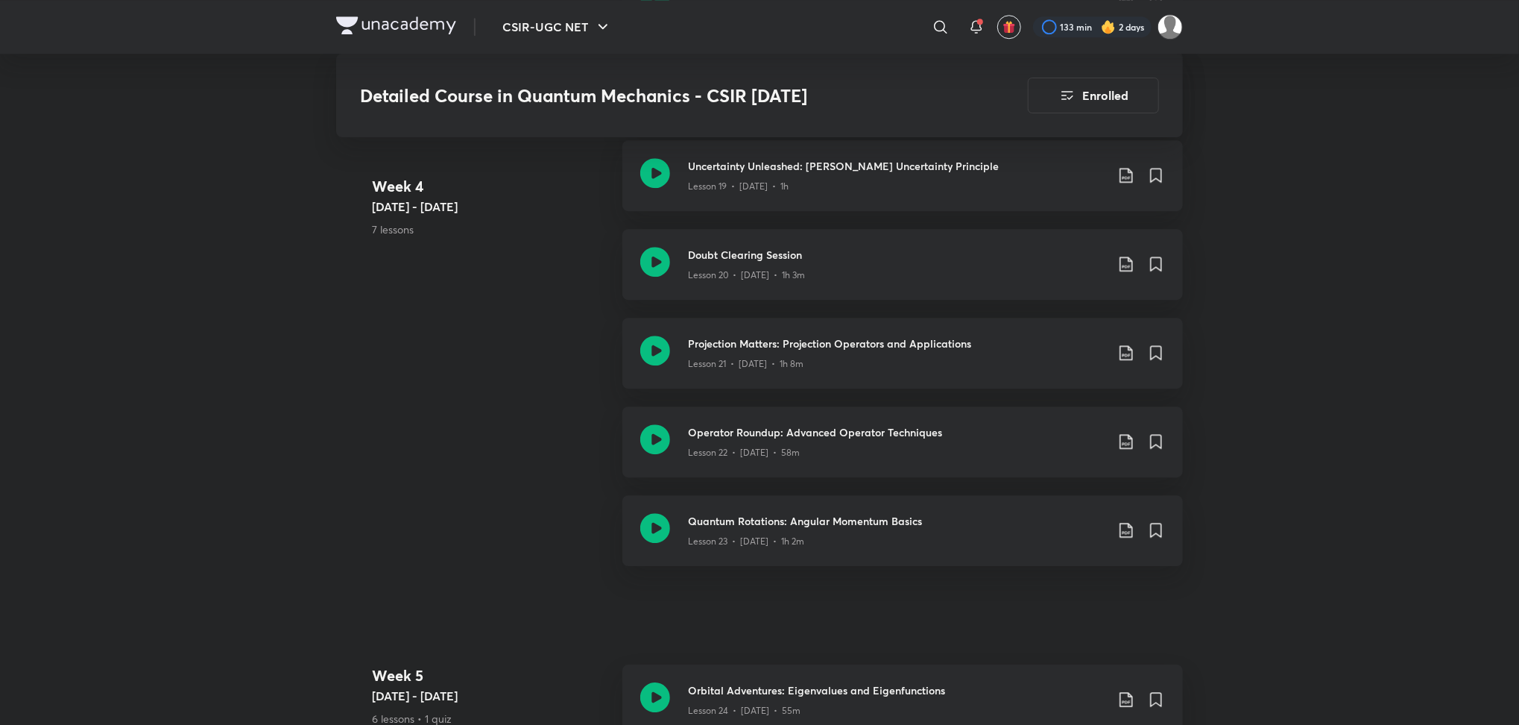
scroll to position [2794, 0]
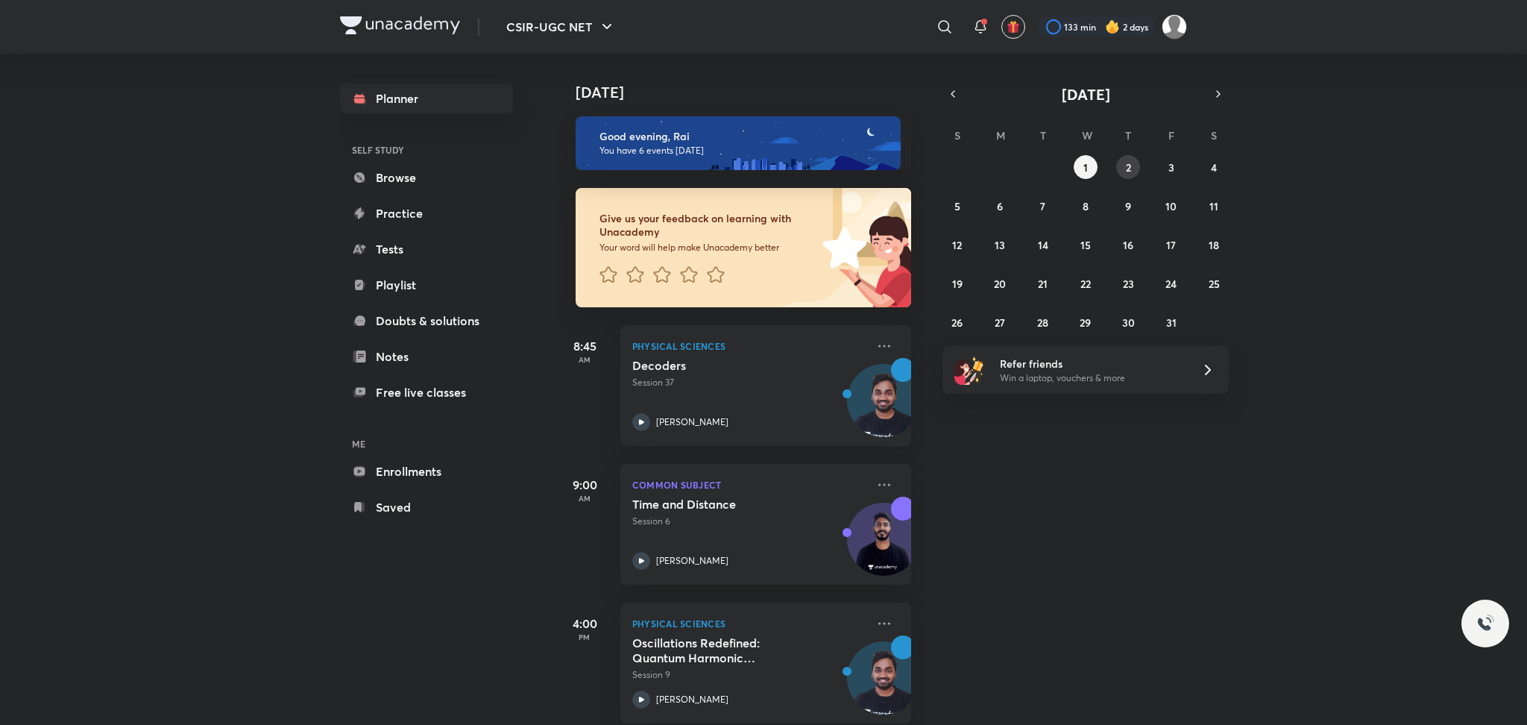
click at [1138, 160] on button "2" at bounding box center [1128, 167] width 24 height 24
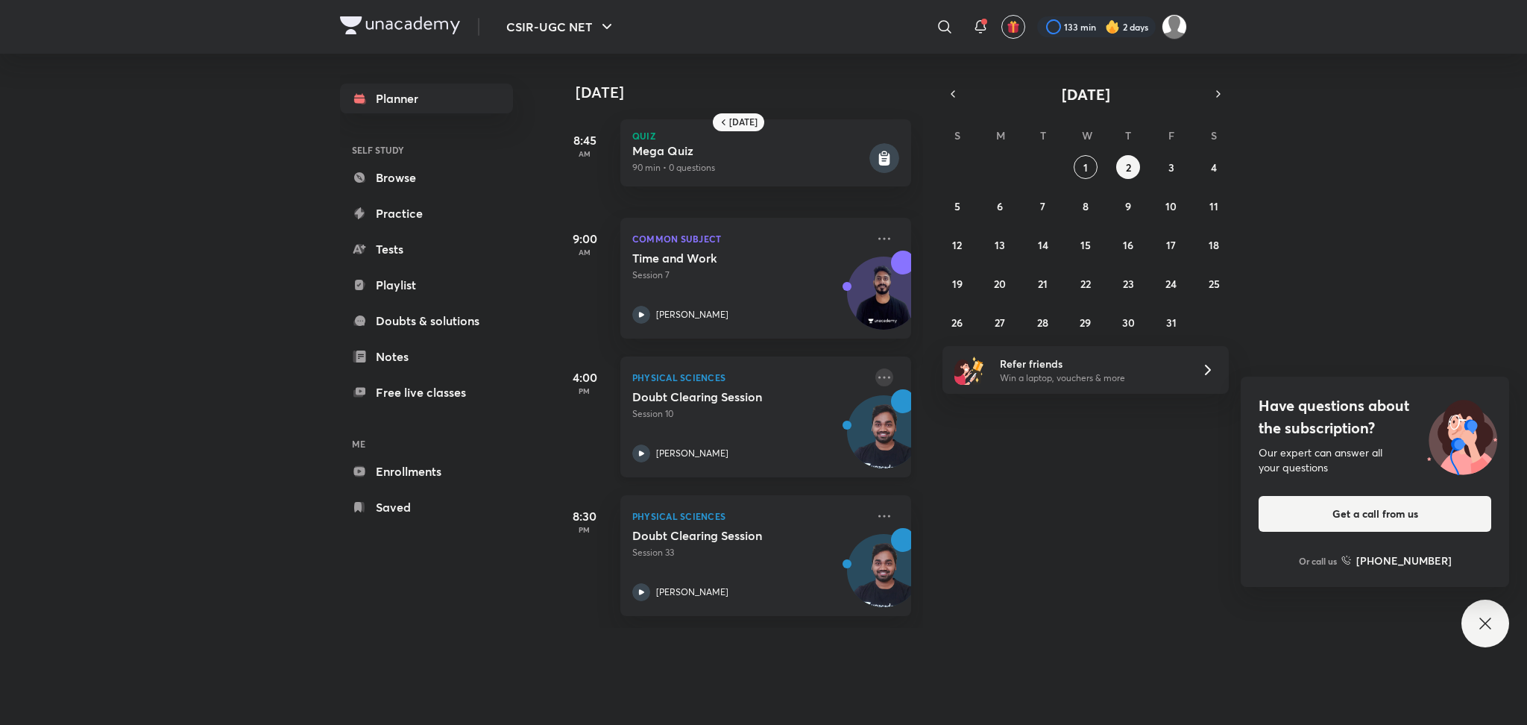
click at [875, 380] on icon at bounding box center [884, 377] width 18 height 18
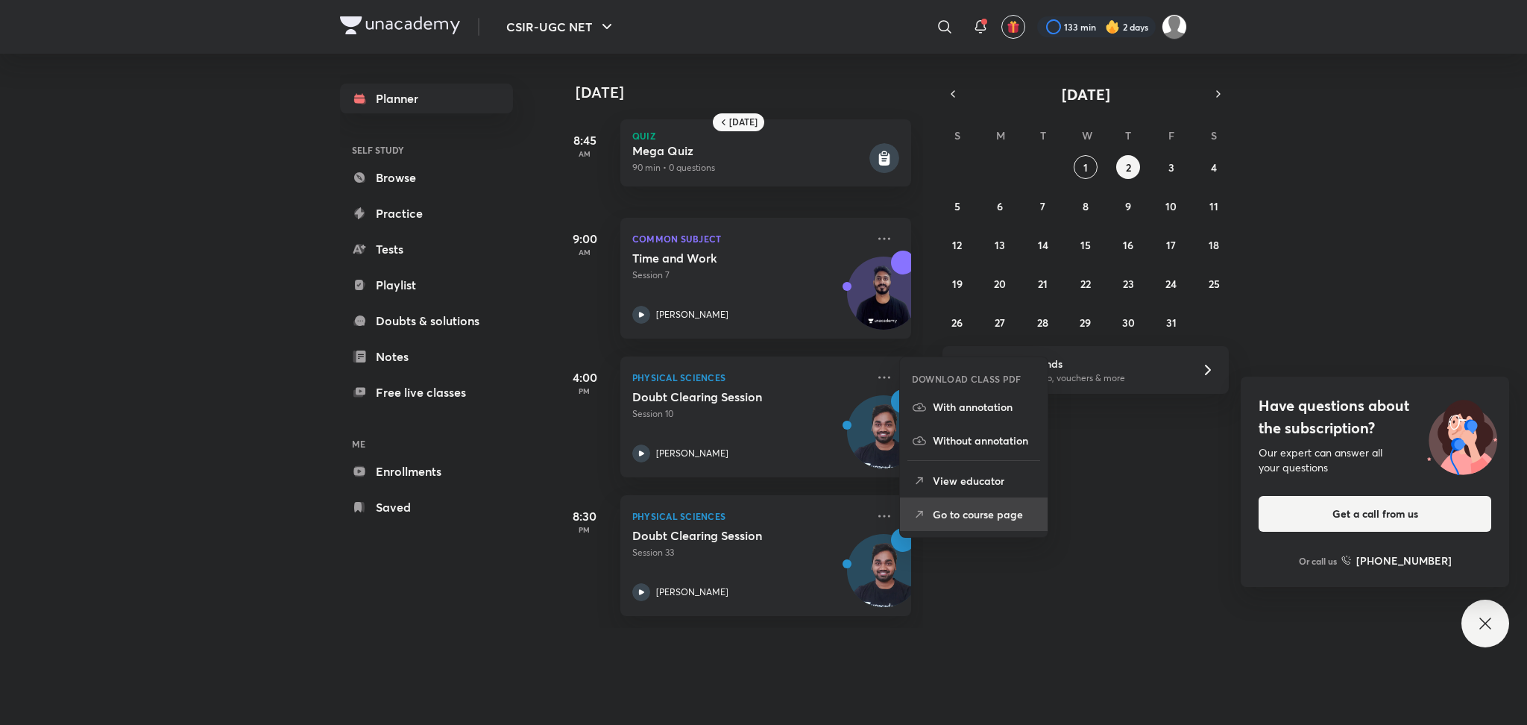
click at [948, 520] on p "Go to course page" at bounding box center [984, 514] width 103 height 16
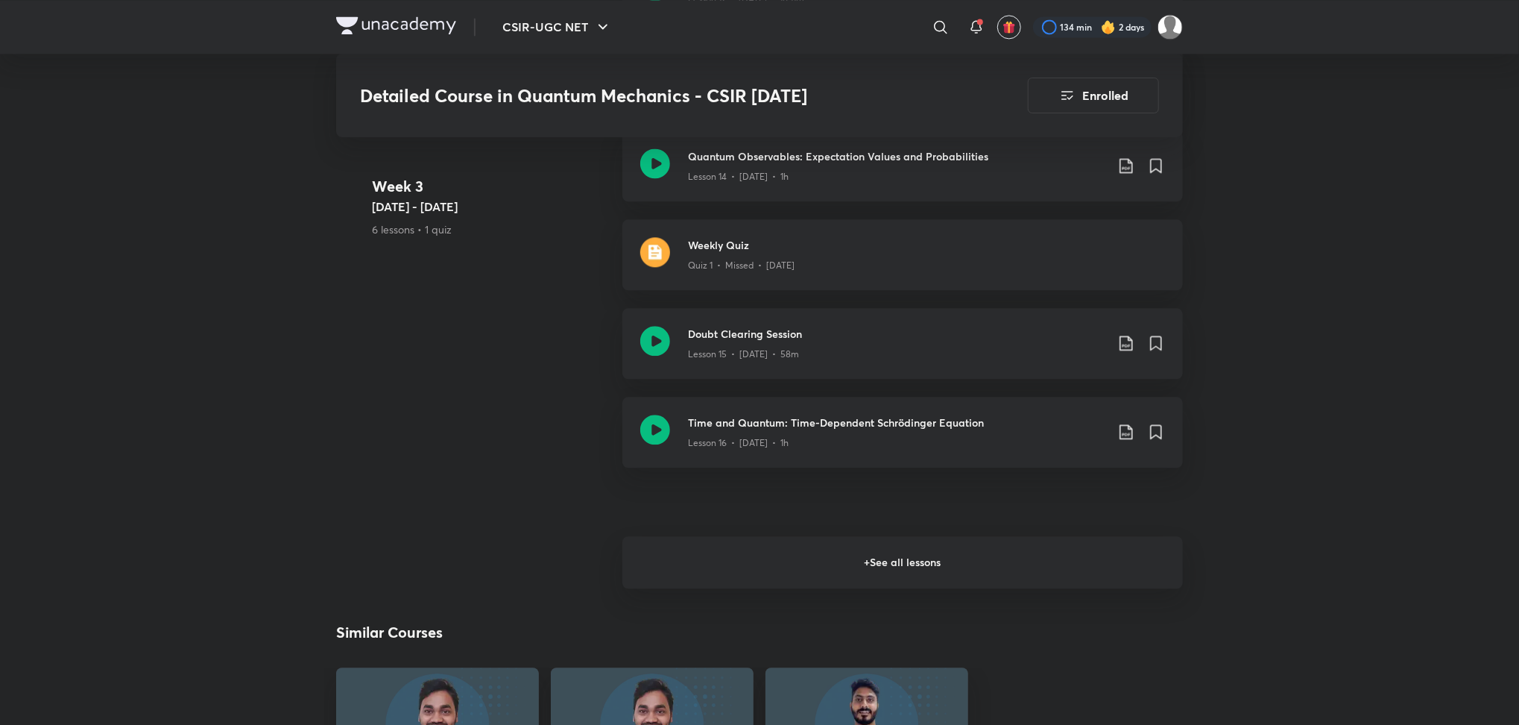
scroll to position [2193, 0]
click at [697, 561] on h6 "+ See all lessons" at bounding box center [902, 561] width 561 height 52
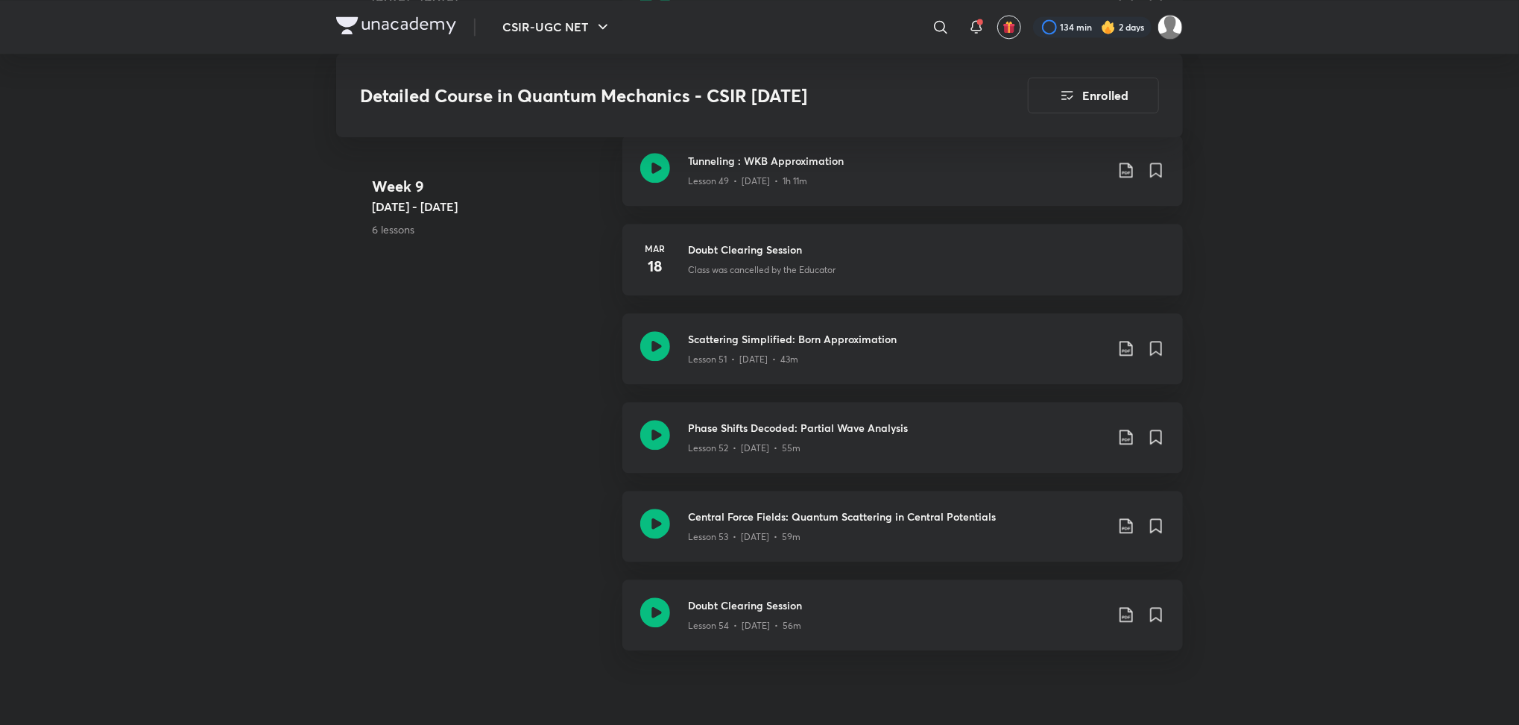
scroll to position [6153, 0]
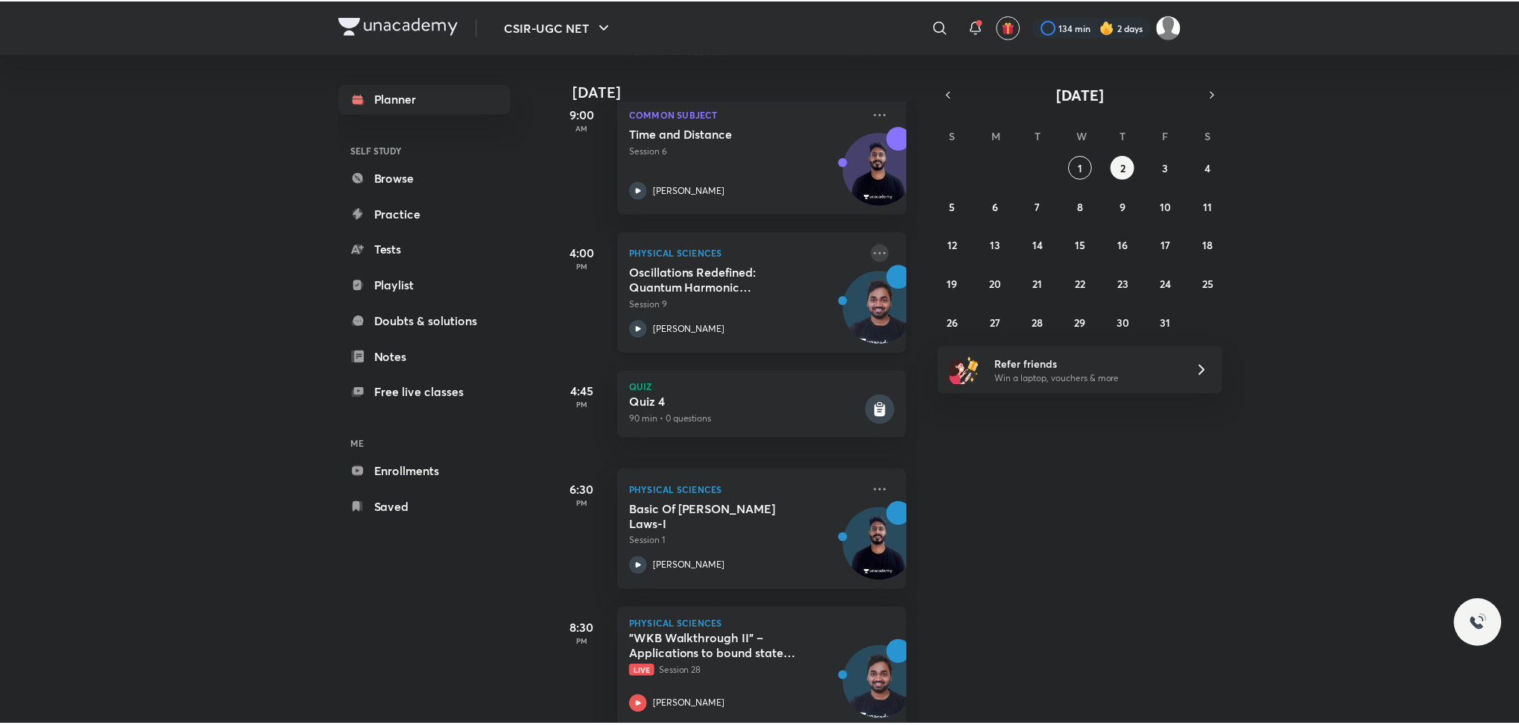
scroll to position [372, 0]
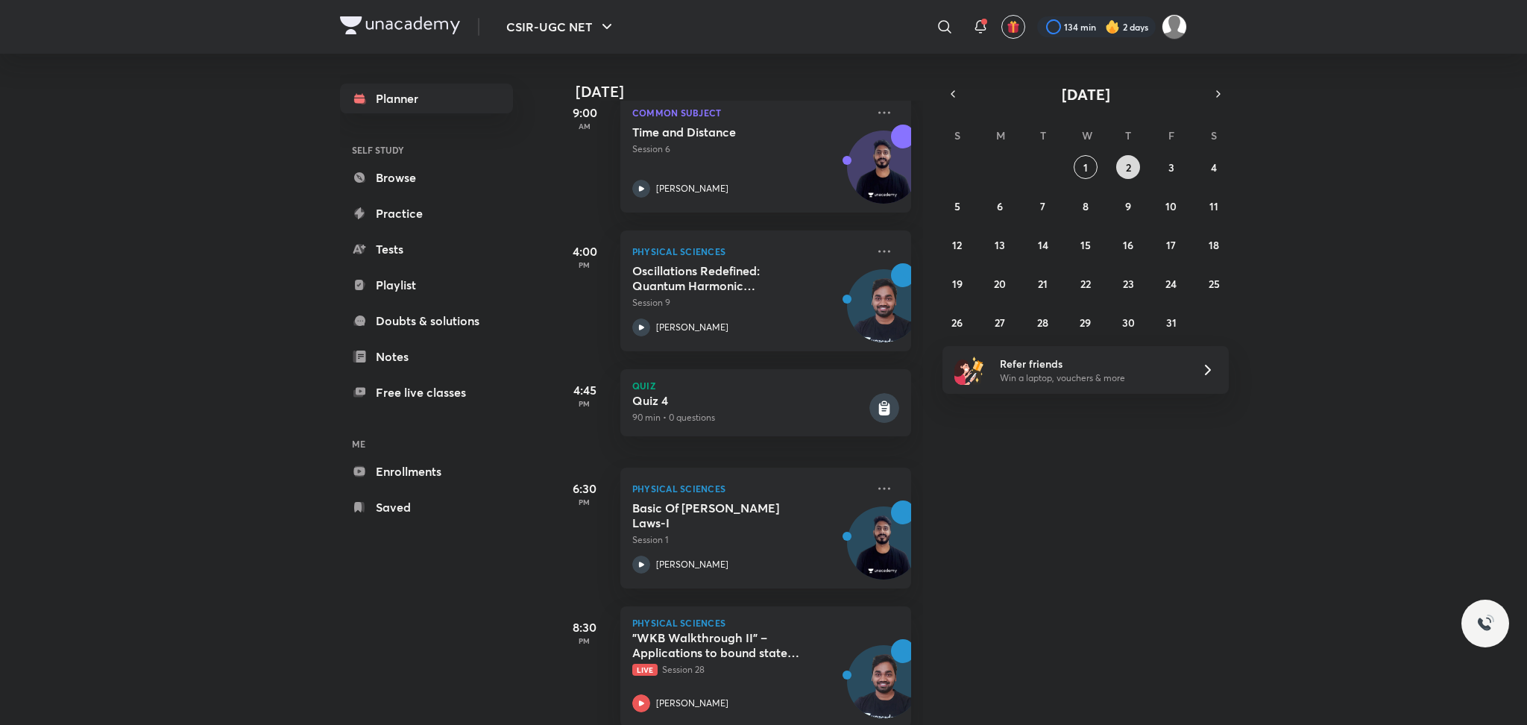
click at [1133, 172] on button "2" at bounding box center [1128, 167] width 24 height 24
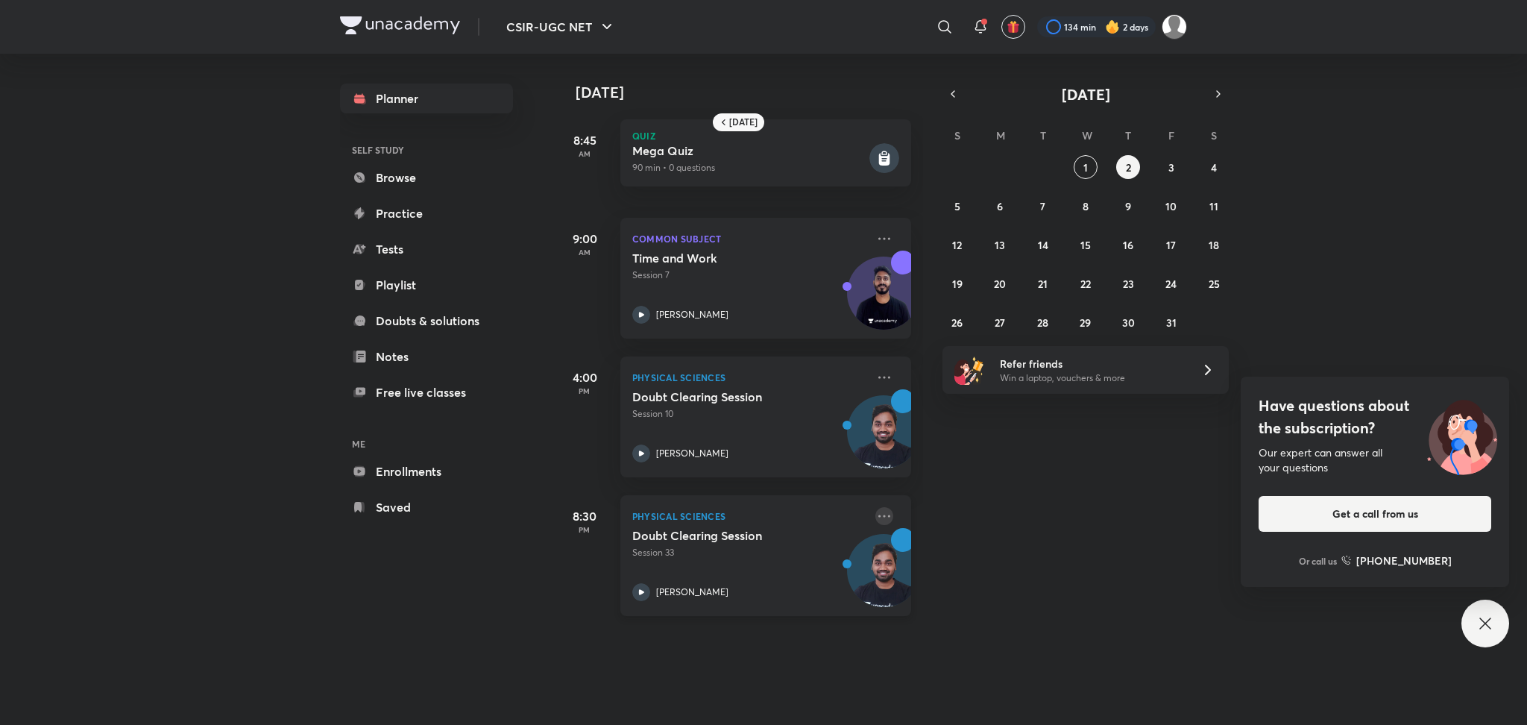
click at [878, 515] on icon at bounding box center [884, 515] width 12 height 2
click at [927, 574] on li "Go to course page" at bounding box center [974, 583] width 148 height 34
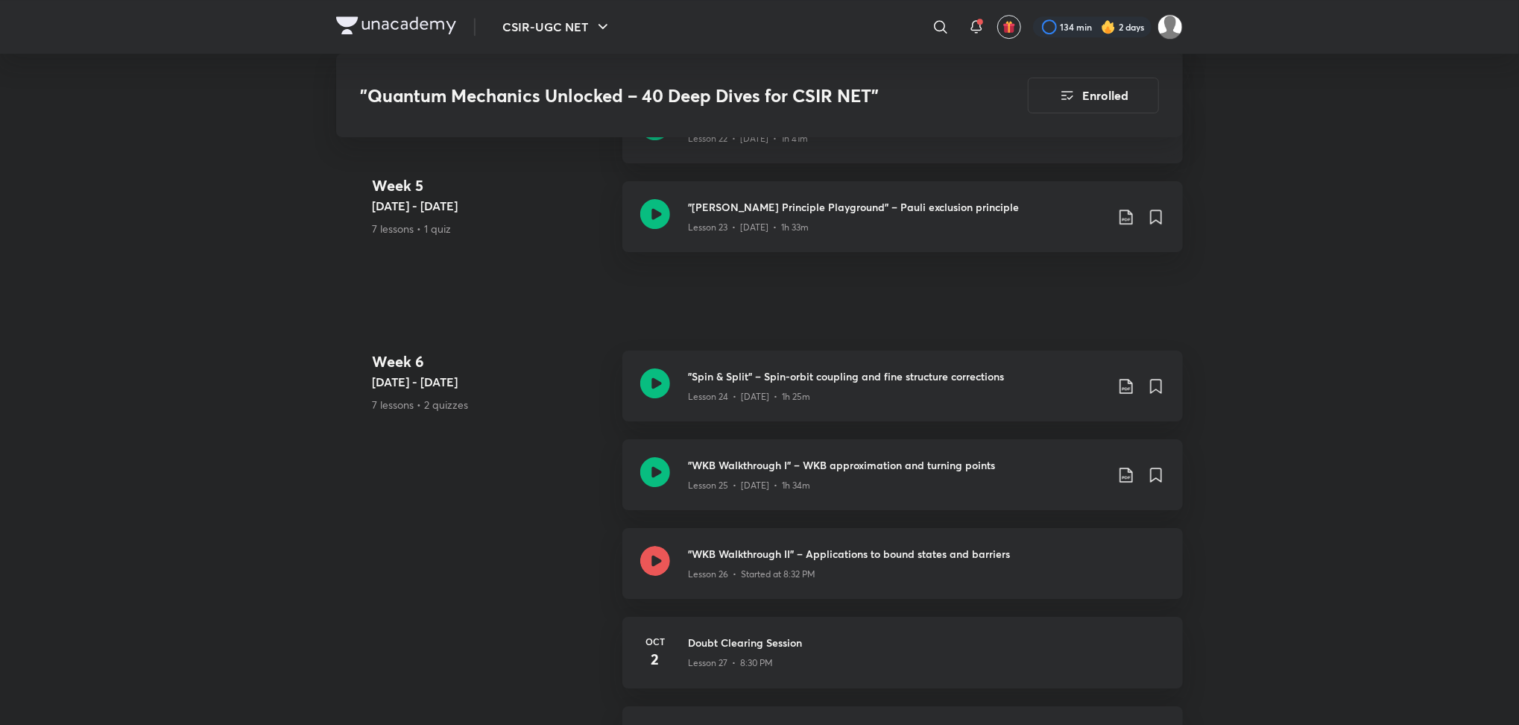
scroll to position [3228, 0]
click at [732, 584] on div ""WKB Walkthrough II" – Applications to bound states and barriers Lesson 26 • St…" at bounding box center [902, 562] width 561 height 71
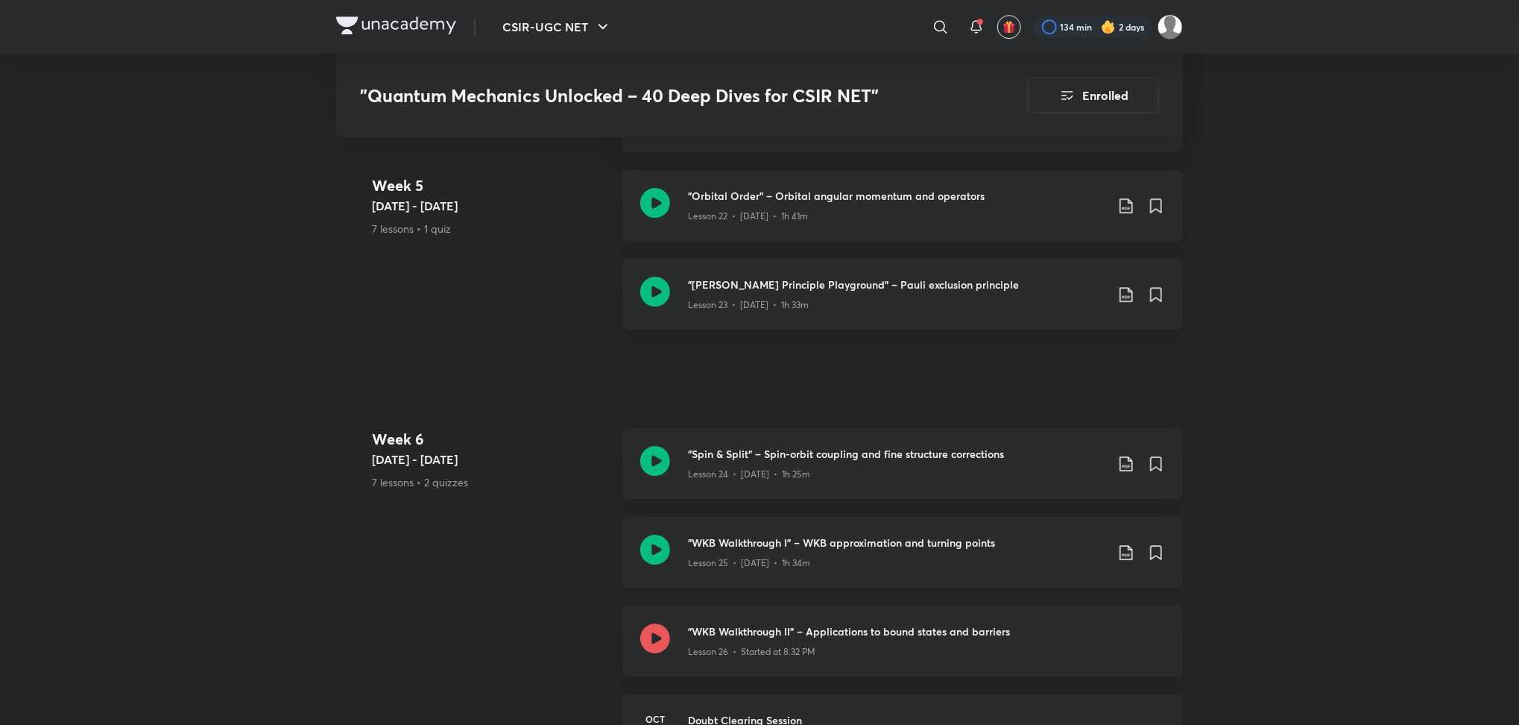
scroll to position [3147, 0]
click at [651, 207] on icon at bounding box center [655, 205] width 30 height 30
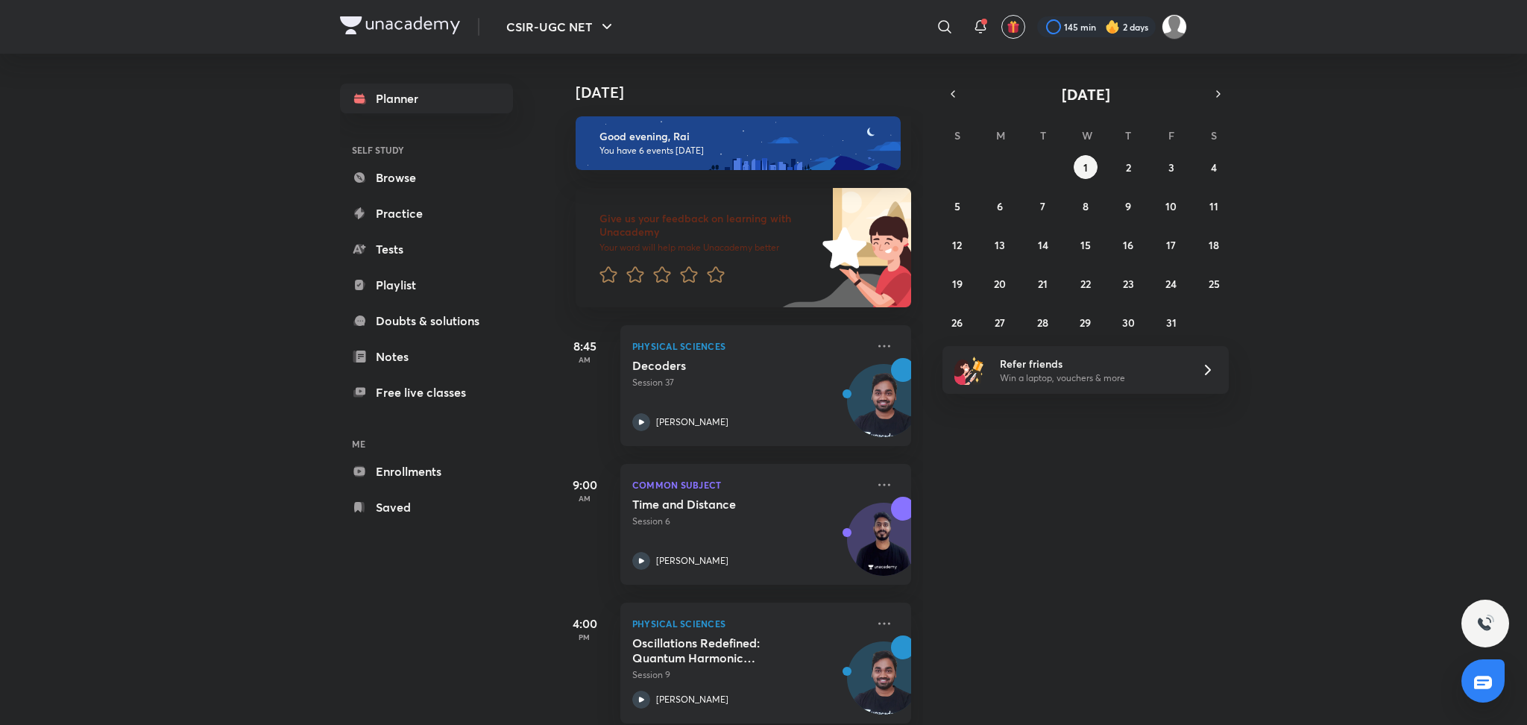
scroll to position [400, 0]
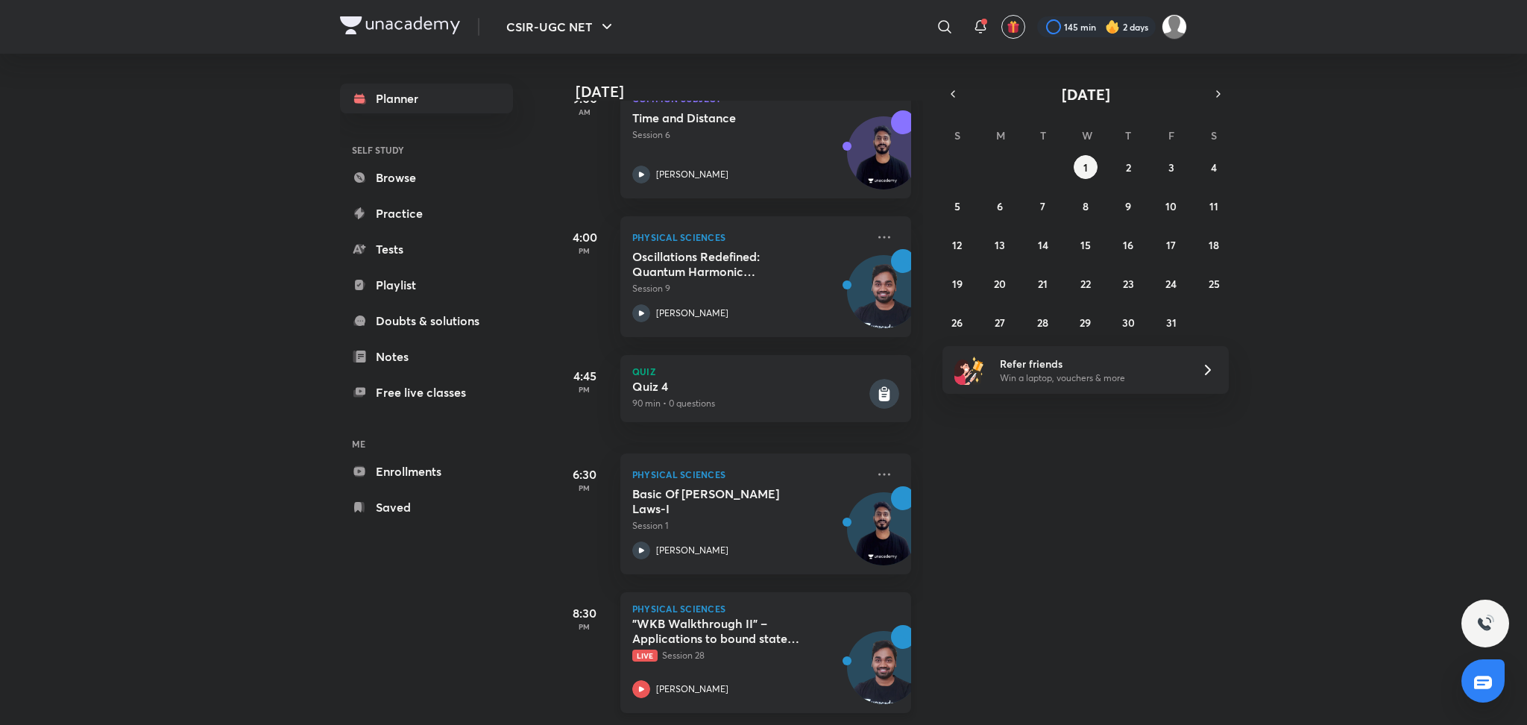
click at [646, 649] on span "Live" at bounding box center [644, 655] width 25 height 12
